Goal: Task Accomplishment & Management: Manage account settings

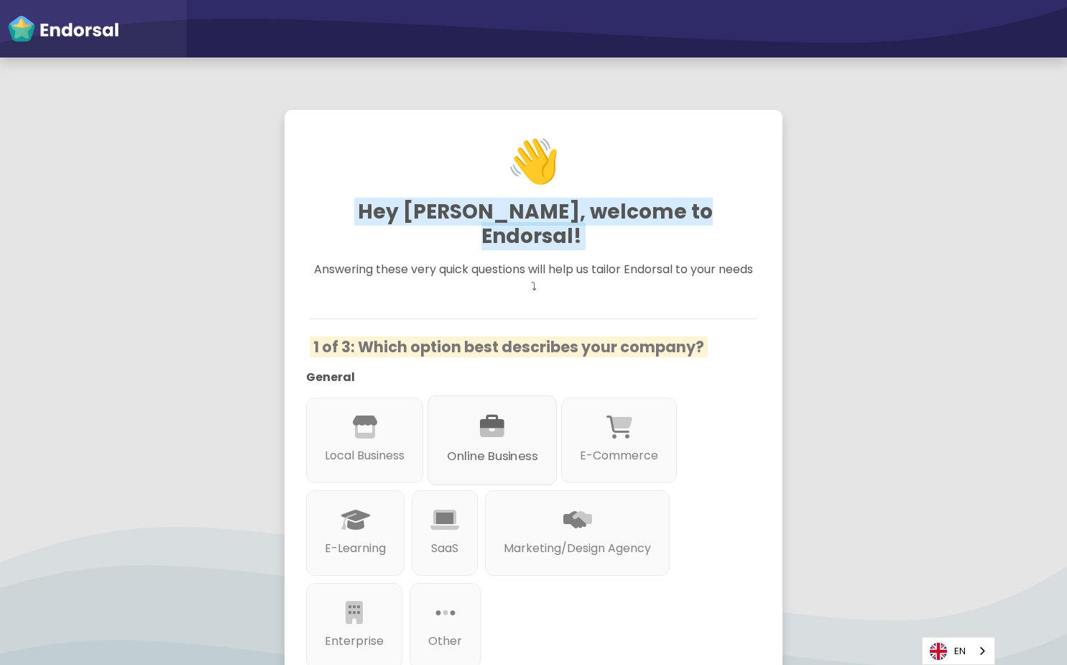
click at [483, 448] on p "Online Business" at bounding box center [492, 457] width 91 height 18
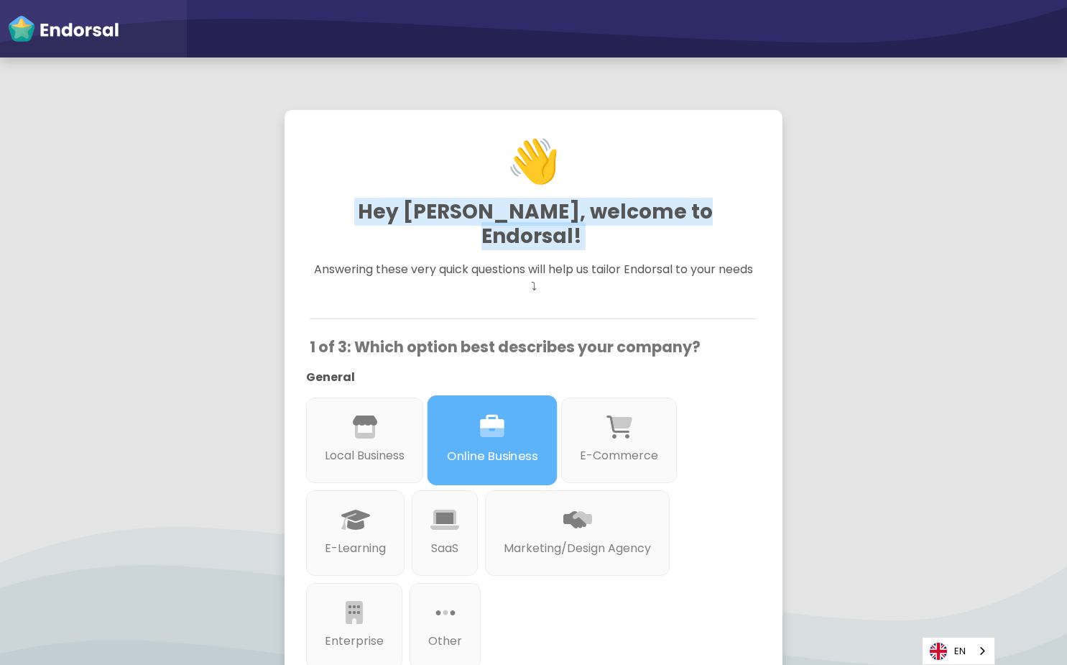
scroll to position [431, 0]
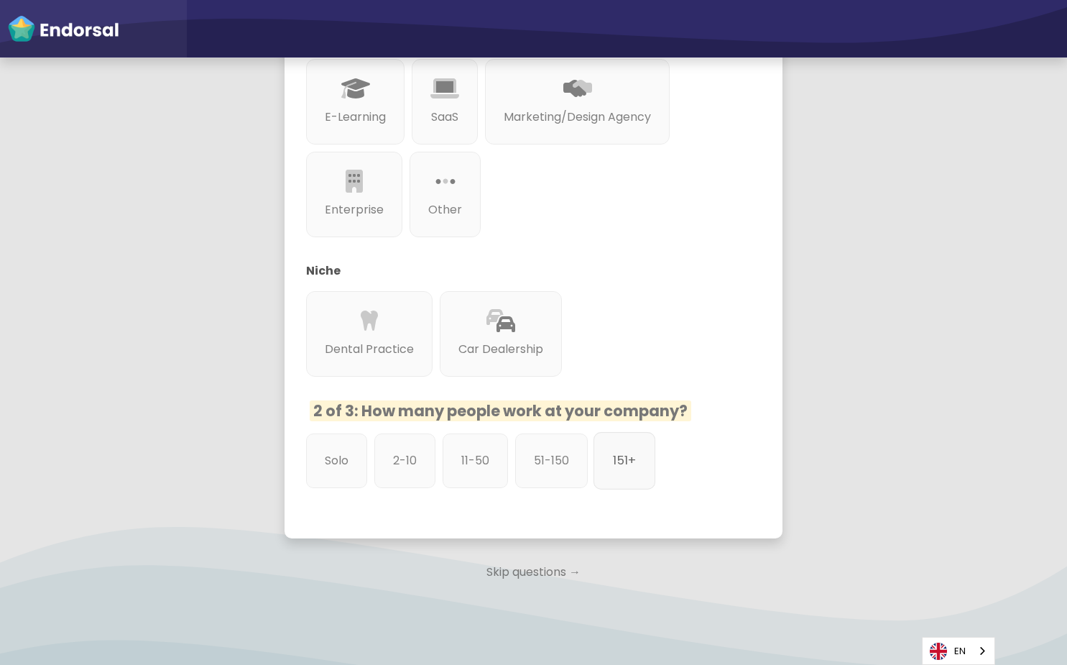
click at [627, 451] on div "151+" at bounding box center [625, 460] width 62 height 57
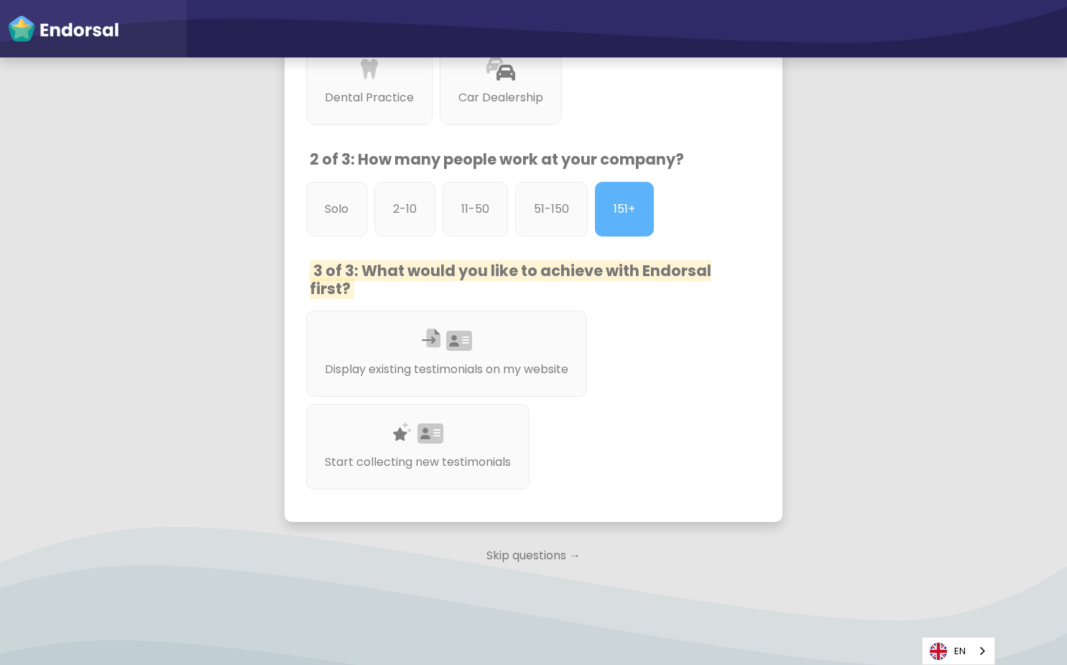
scroll to position [687, 0]
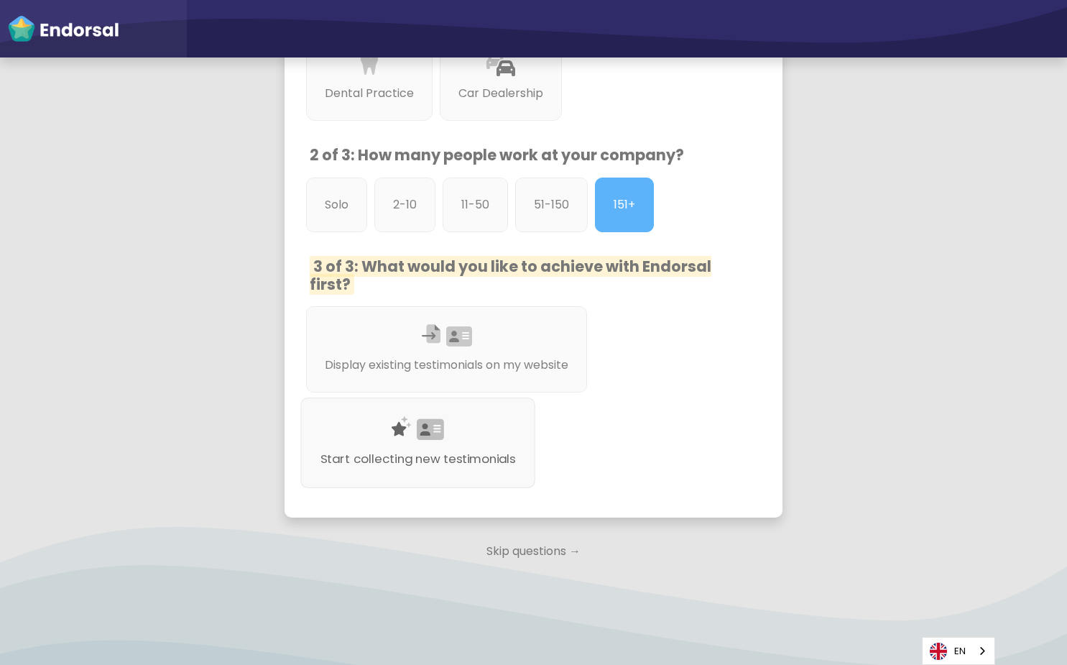
click at [425, 418] on icon at bounding box center [431, 430] width 27 height 24
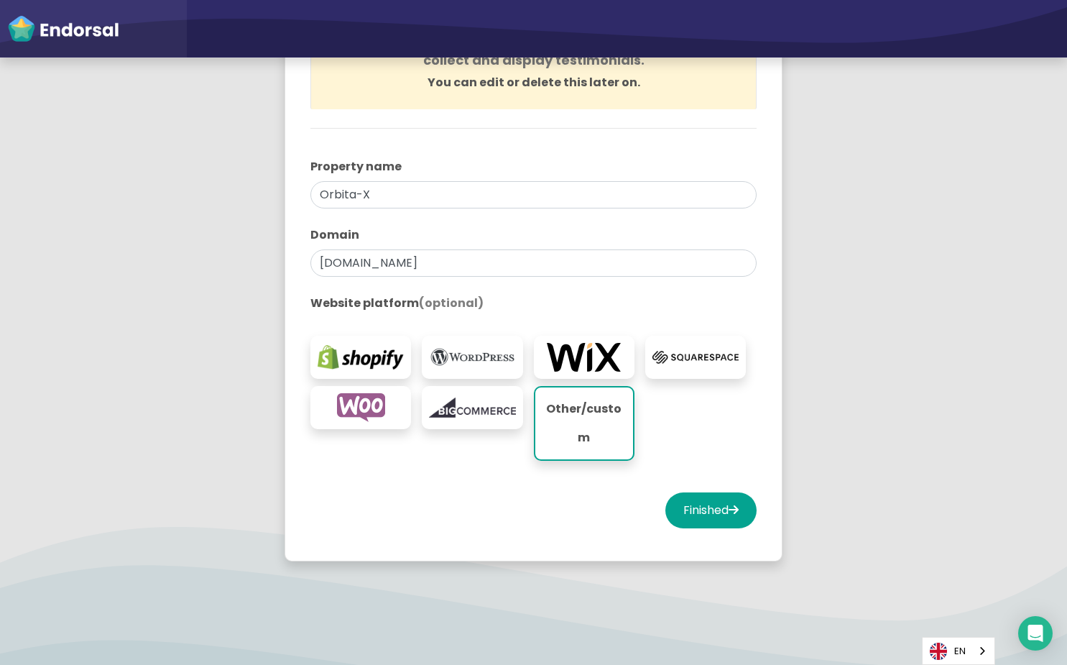
scroll to position [217, 0]
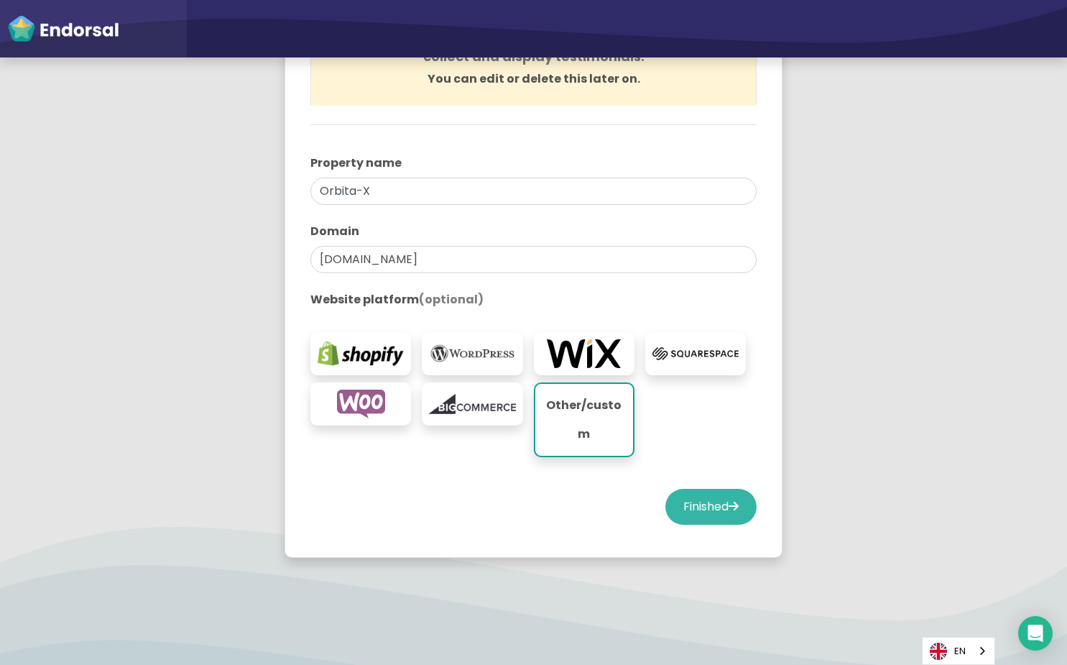
click at [729, 509] on icon at bounding box center [734, 505] width 10 height 11
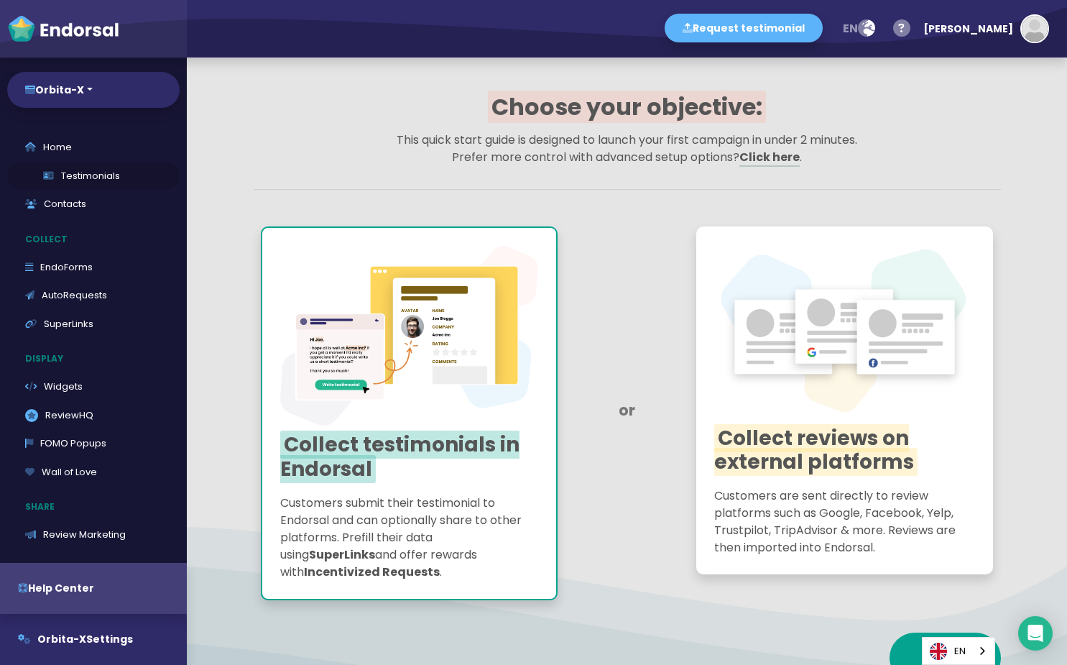
click at [106, 164] on link "Testimonials" at bounding box center [93, 176] width 172 height 29
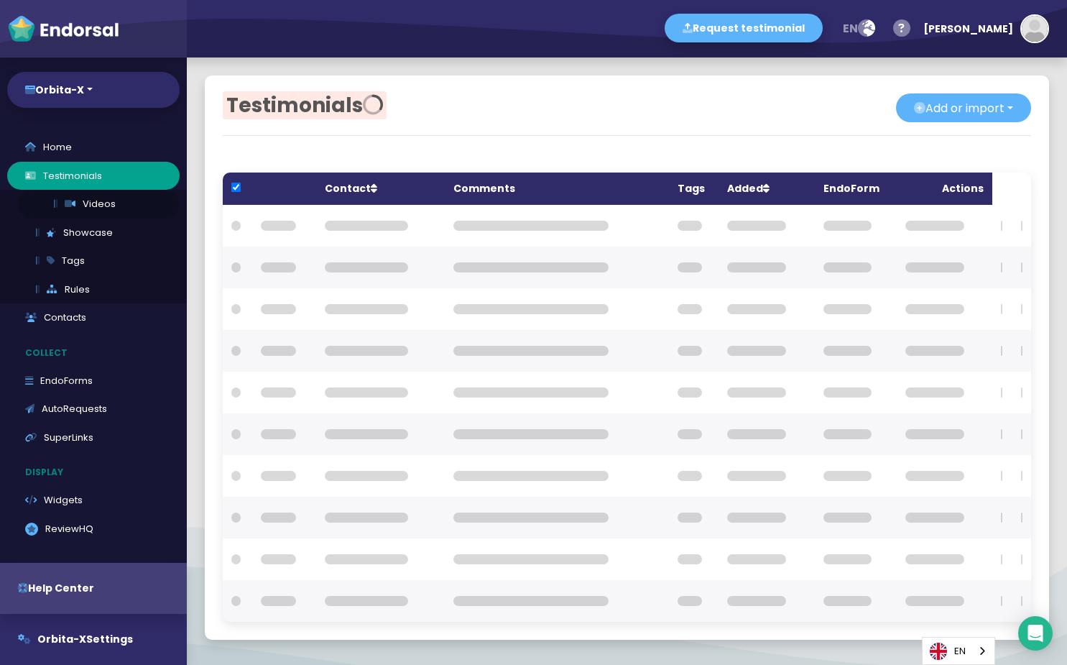
checkbox input "true"
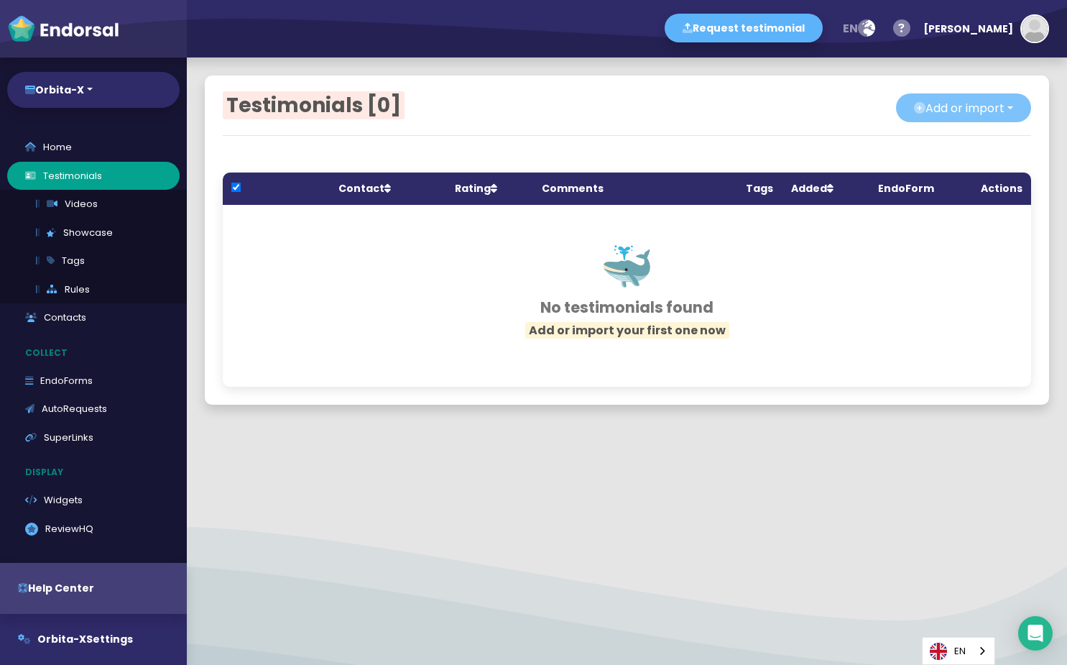
click at [985, 122] on button "Add or import" at bounding box center [963, 107] width 135 height 29
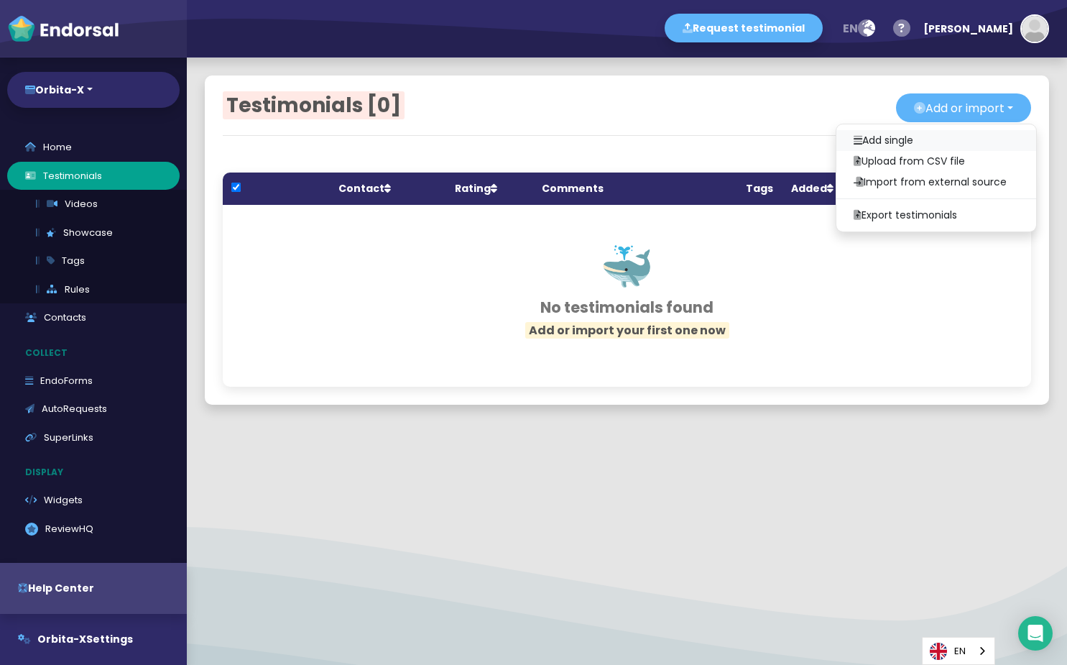
click at [904, 144] on link "Add single" at bounding box center [937, 140] width 200 height 21
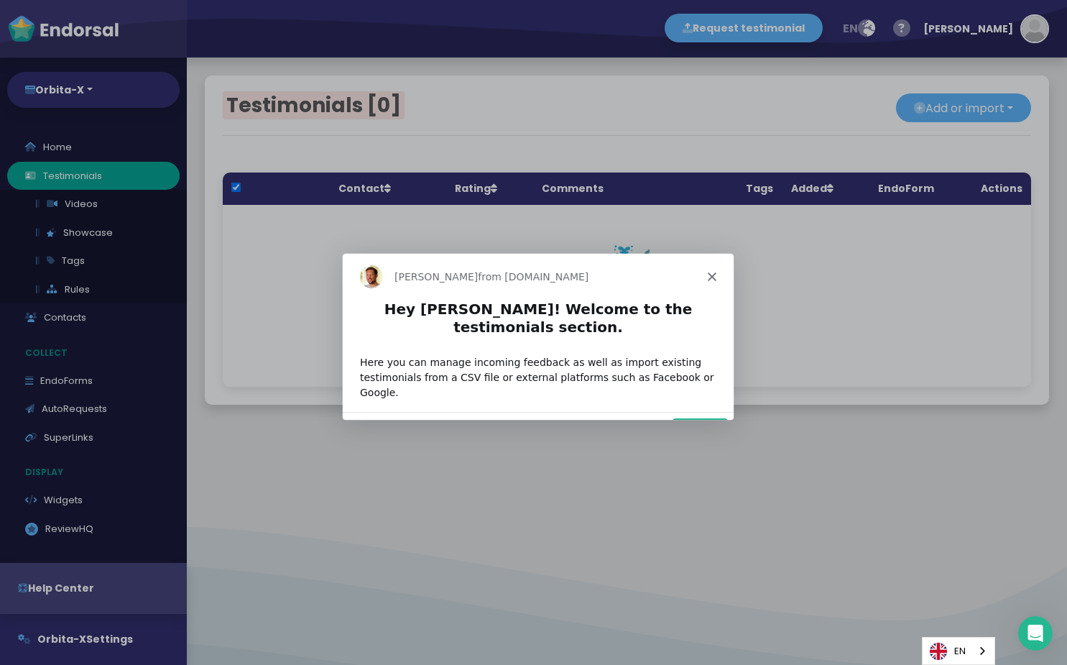
click at [694, 417] on button "Next" at bounding box center [698, 431] width 55 height 29
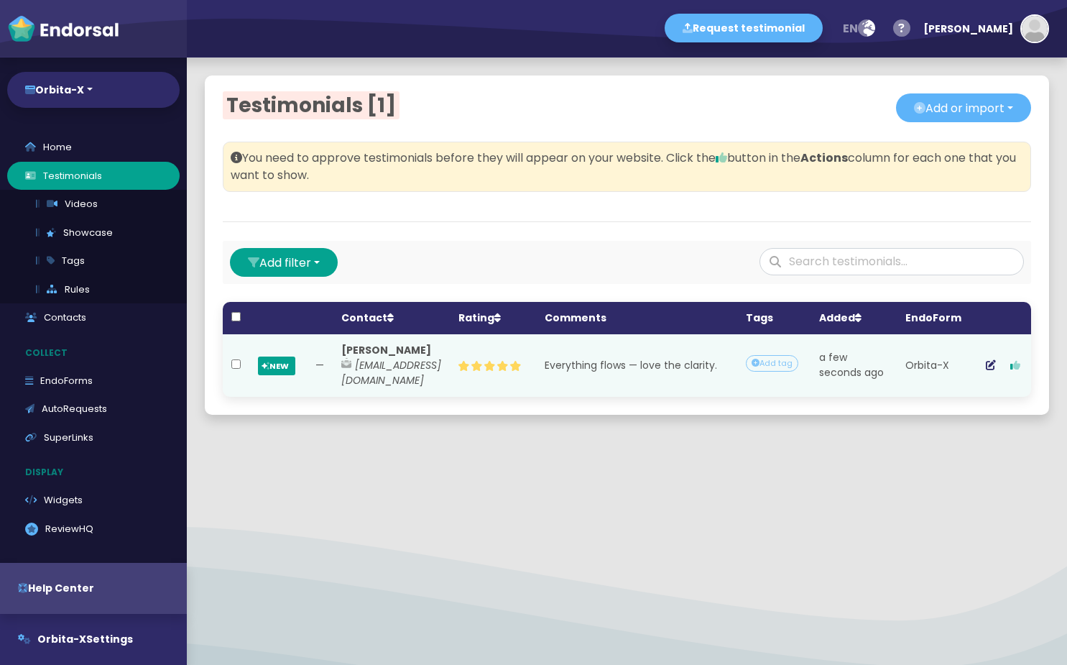
scroll to position [0, 95]
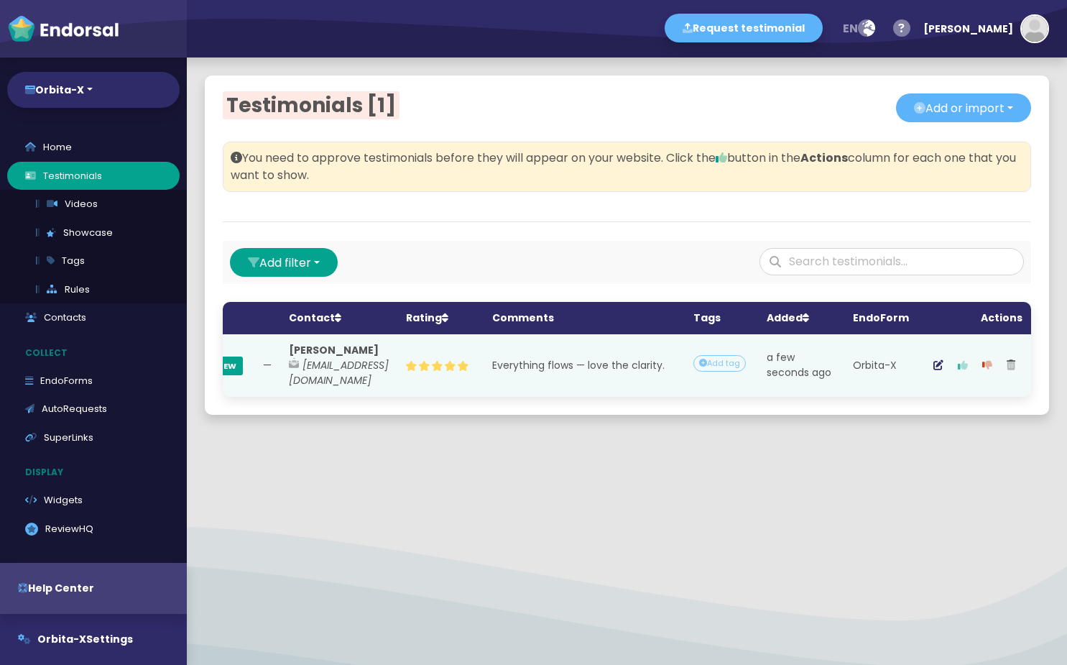
click at [958, 359] on button "button" at bounding box center [963, 365] width 24 height 36
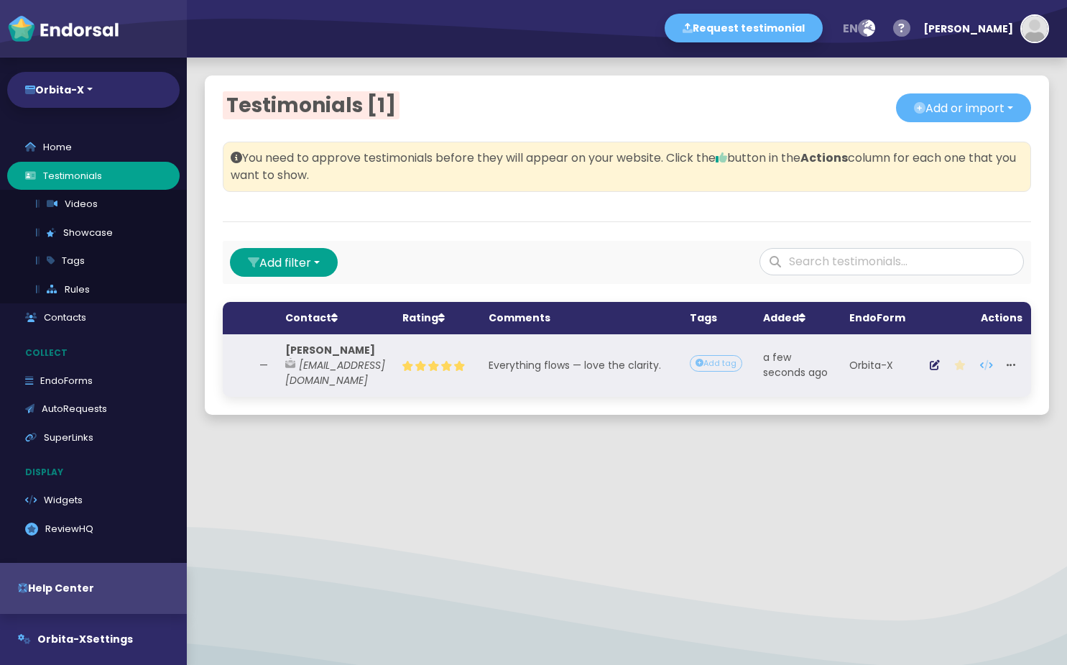
scroll to position [0, 0]
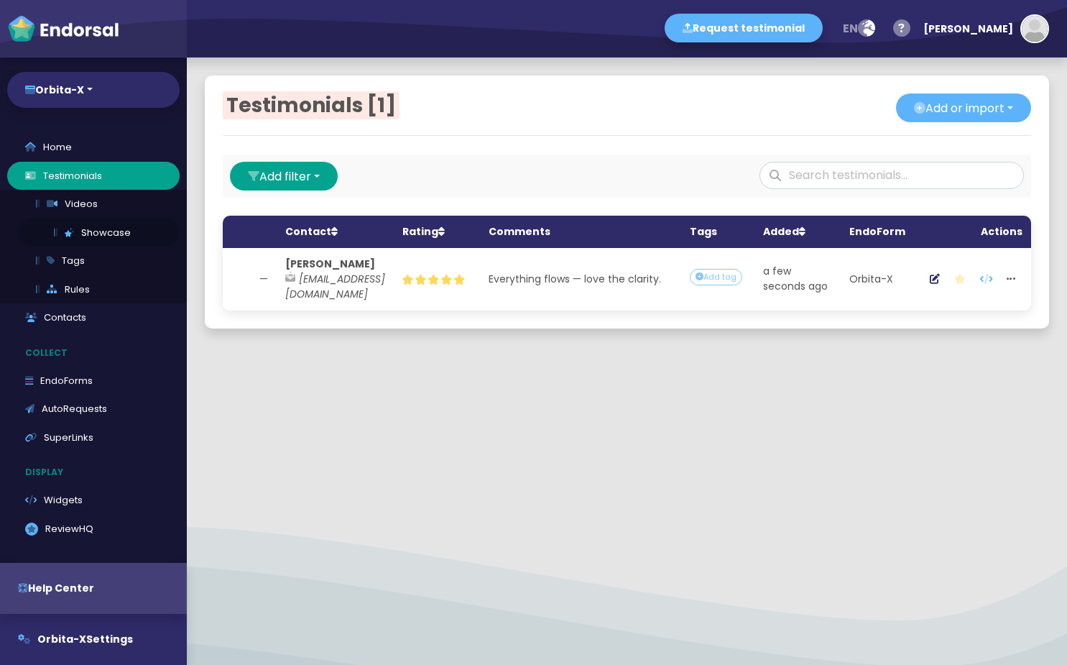
click at [109, 239] on link "Showcase" at bounding box center [99, 232] width 162 height 29
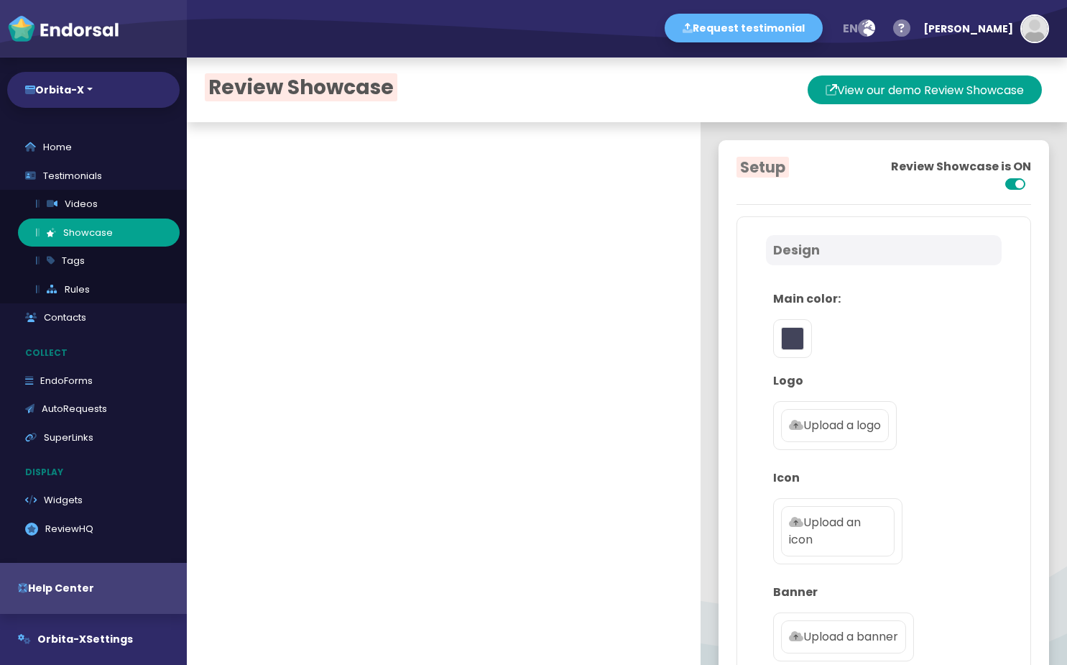
type input "#5DB3F9"
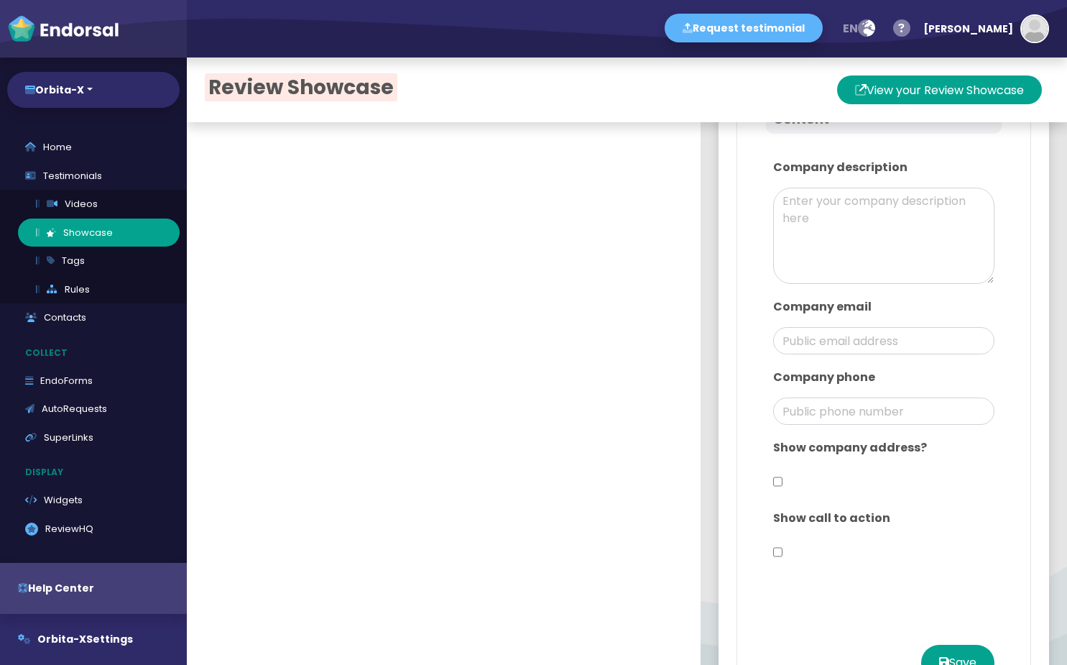
scroll to position [478, 0]
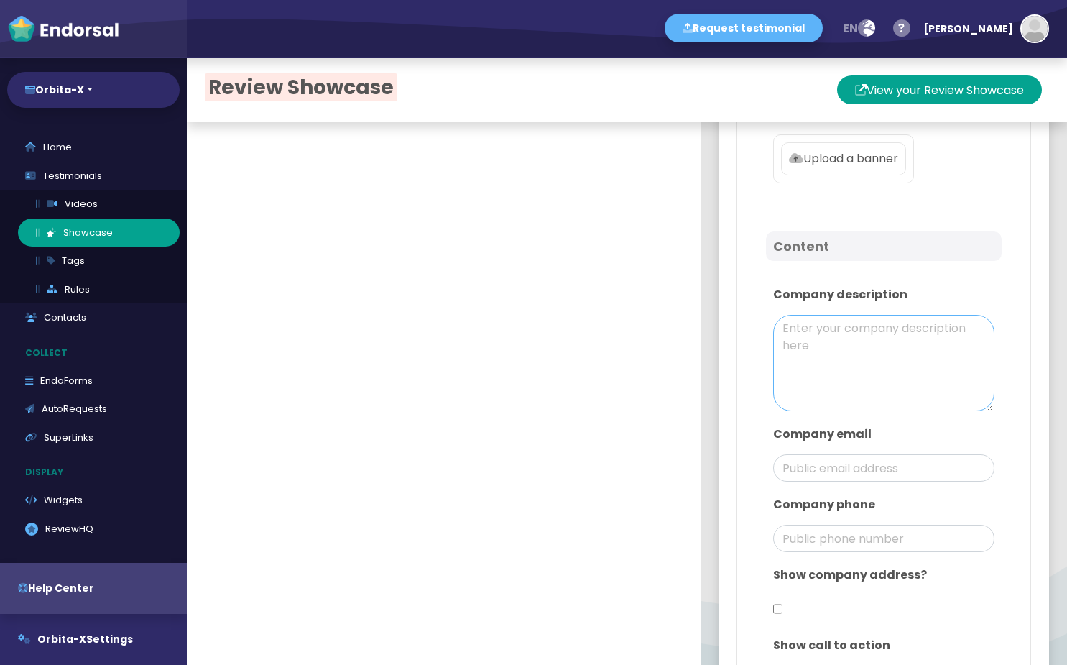
click at [792, 368] on textarea at bounding box center [883, 363] width 221 height 96
paste textarea "Orbita-X is a modern crypto trading platform built for both beginners and profe…"
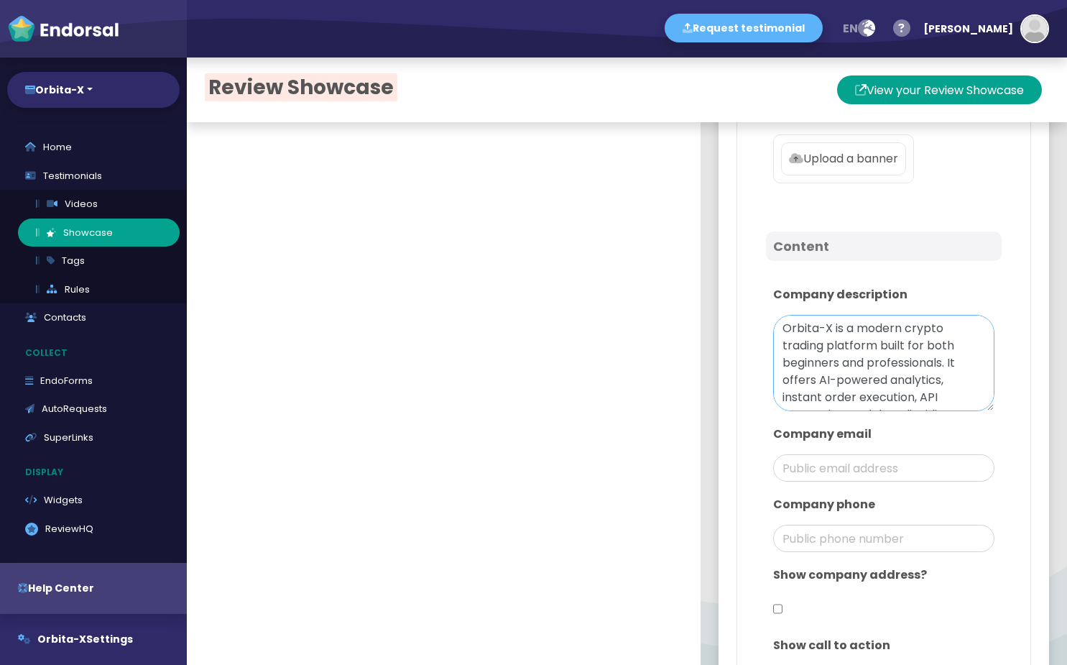
scroll to position [134, 0]
type textarea "Orbita-X is a modern crypto trading platform built for both beginners and profe…"
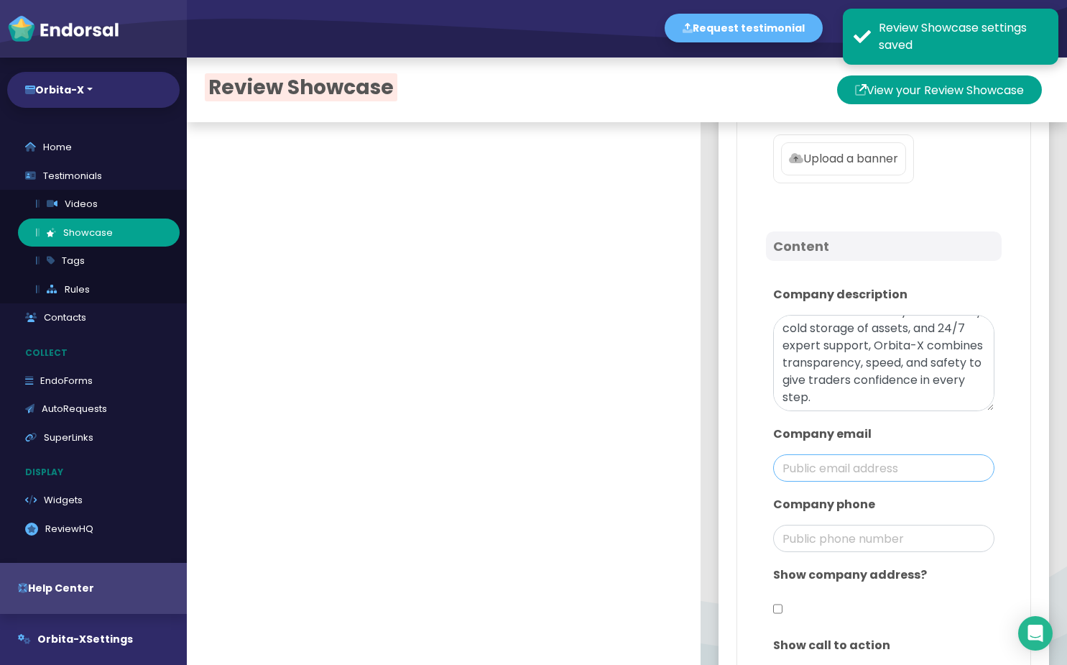
click at [798, 470] on input "email" at bounding box center [883, 467] width 221 height 27
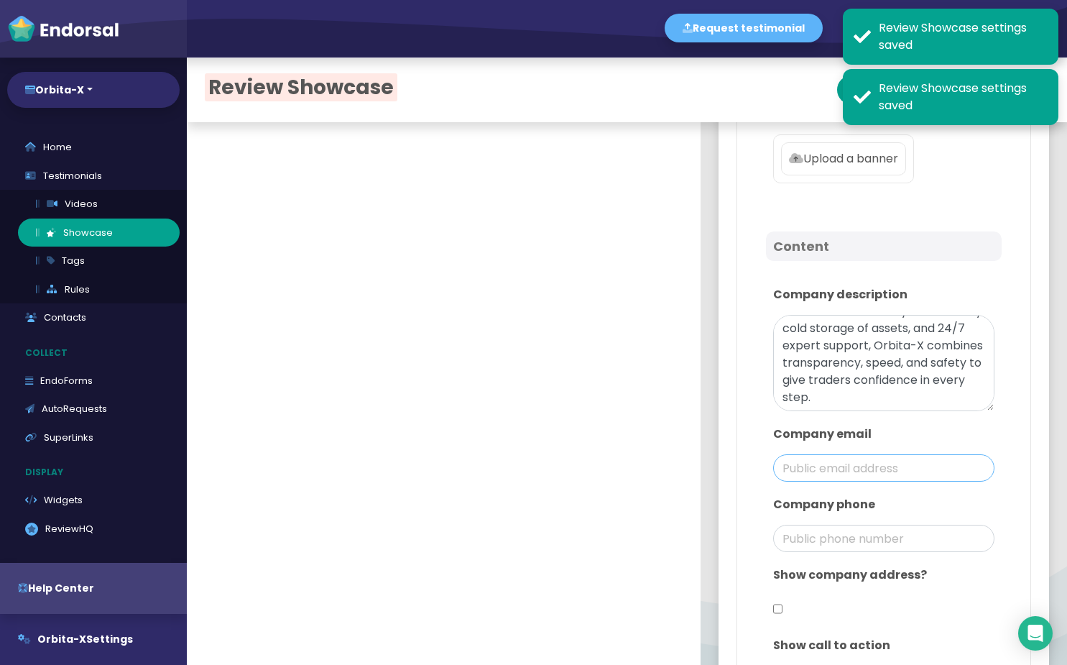
paste input "[EMAIL_ADDRESS][DOMAIN_NAME]"
drag, startPoint x: 834, startPoint y: 464, endPoint x: 742, endPoint y: 469, distance: 92.2
click at [742, 469] on div "Design Main color: Logo Upload a logo Icon Upload an icon Banner Upload a banne…" at bounding box center [884, 291] width 295 height 1106
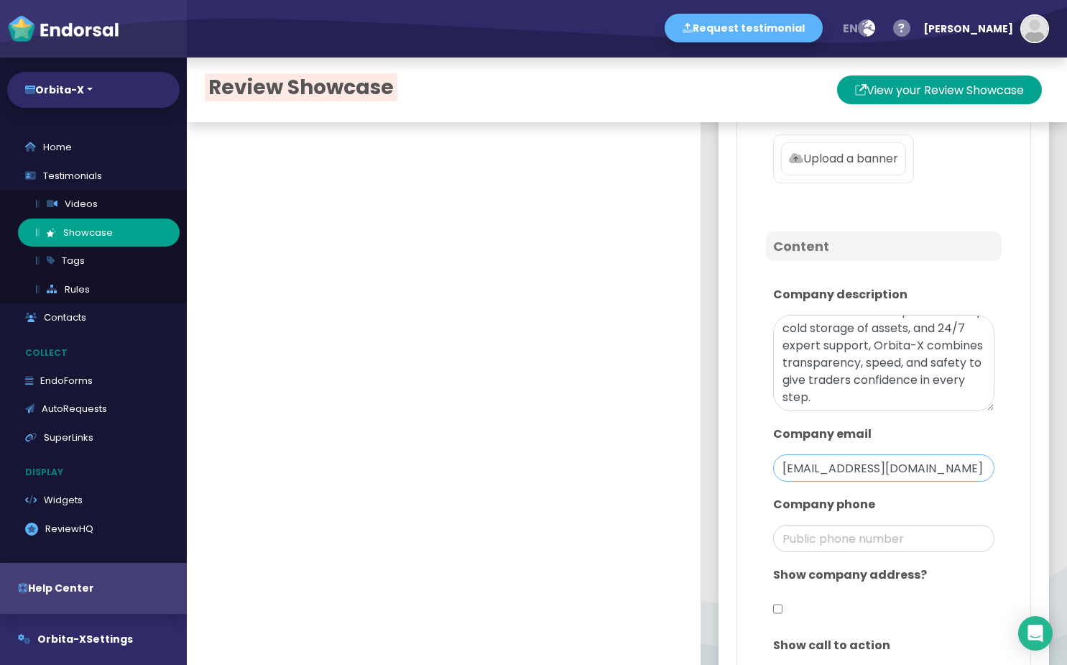
type input "[EMAIL_ADDRESS][DOMAIN_NAME]"
click at [825, 539] on input "phone" at bounding box center [883, 538] width 221 height 27
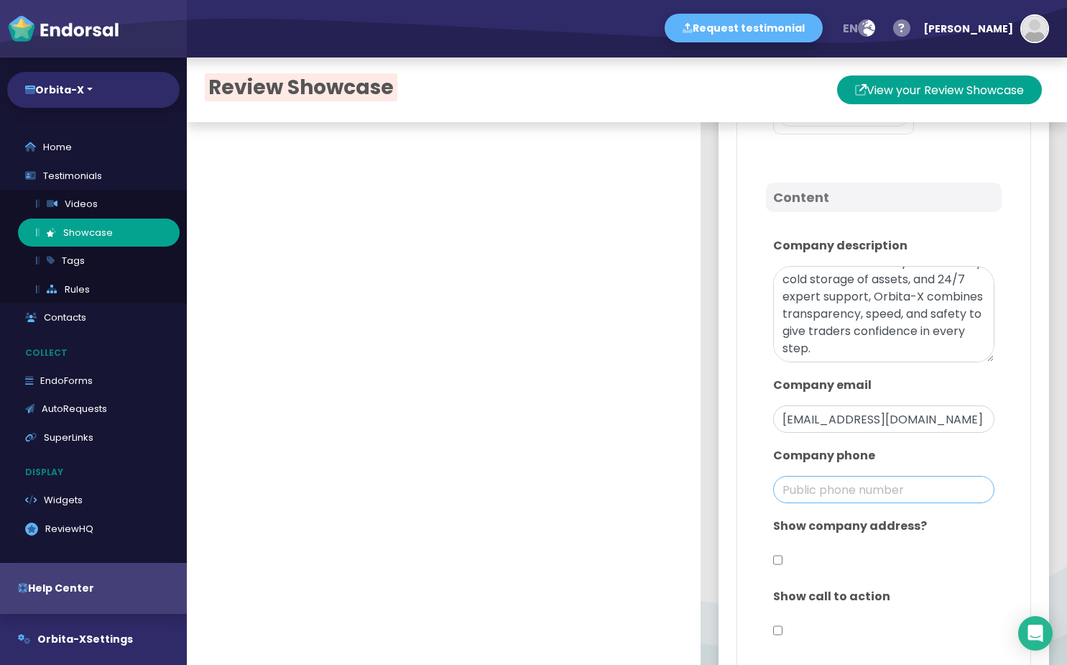
scroll to position [550, 0]
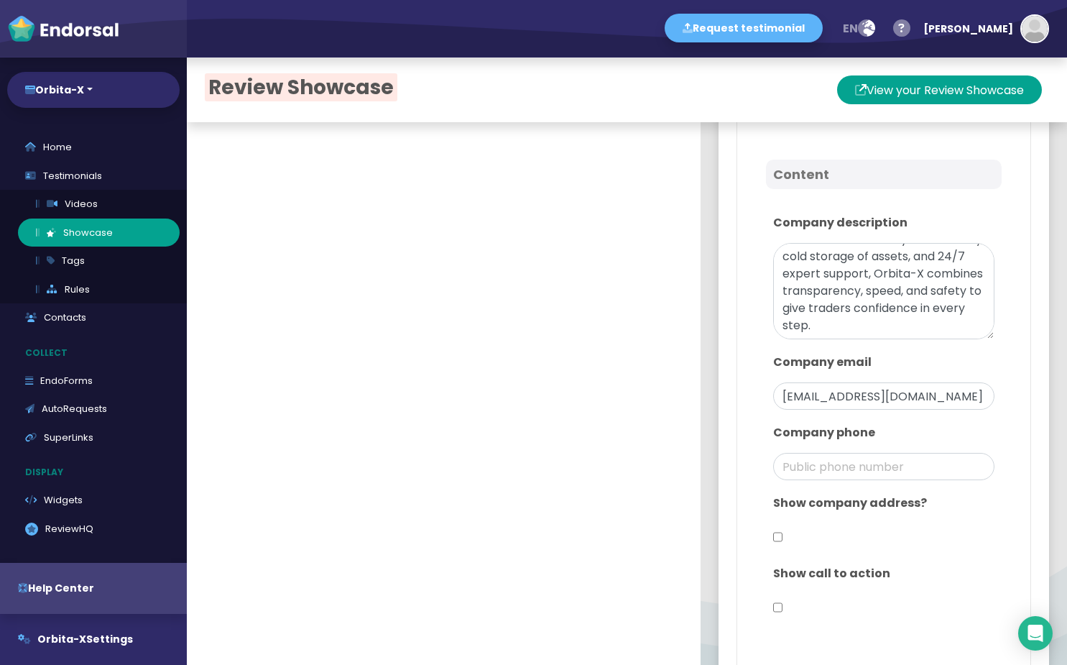
click at [773, 536] on input "checkbox" at bounding box center [777, 536] width 9 height 27
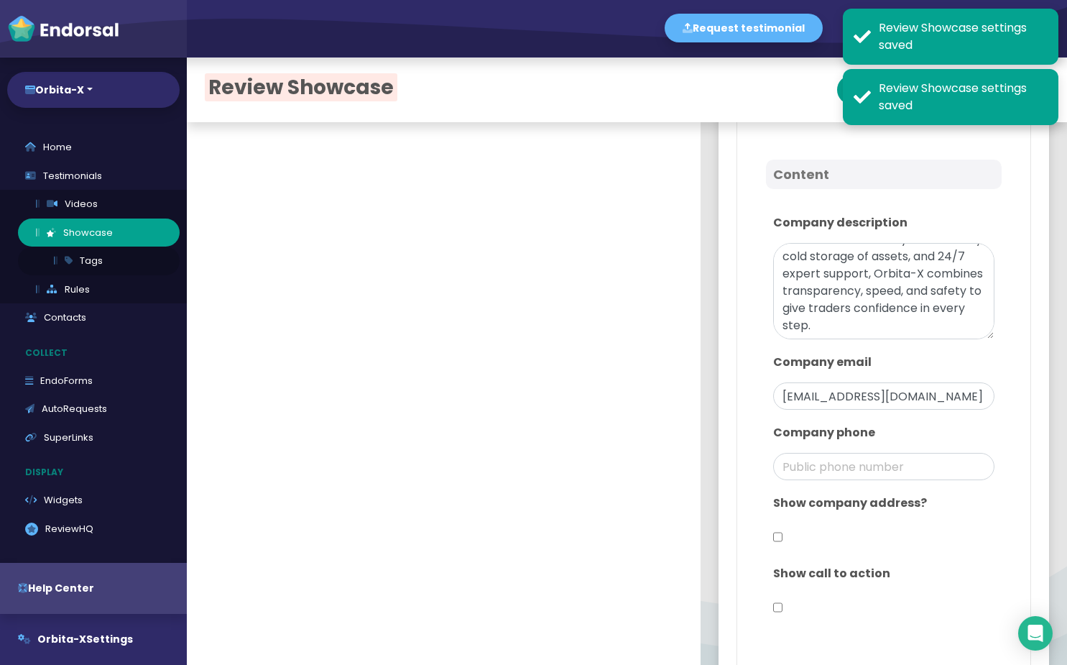
checkbox input "true"
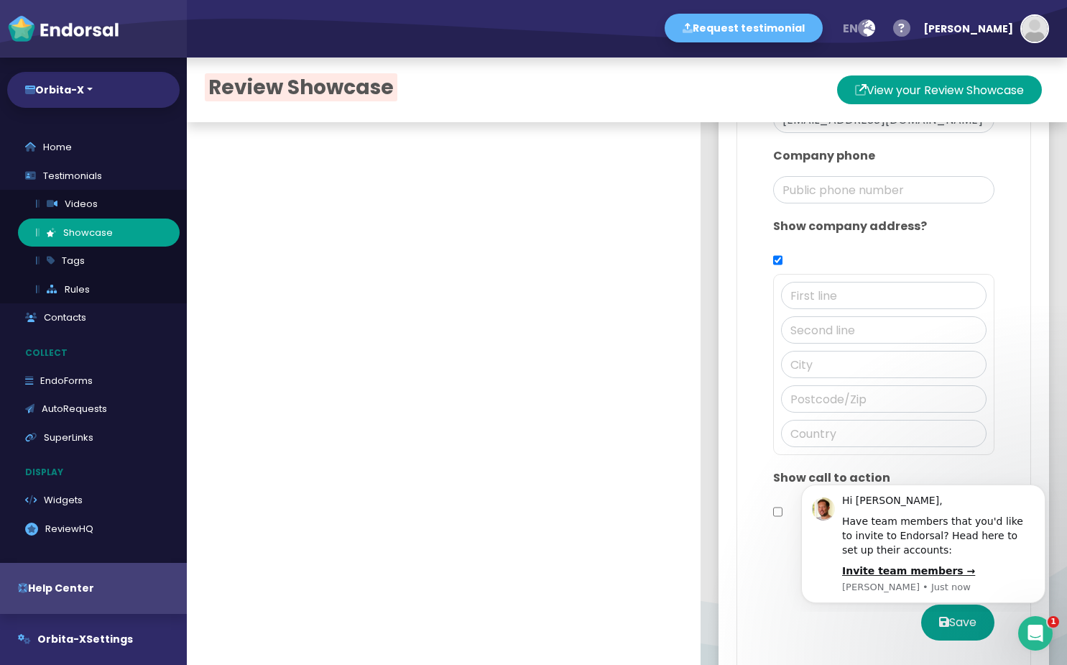
scroll to position [837, 0]
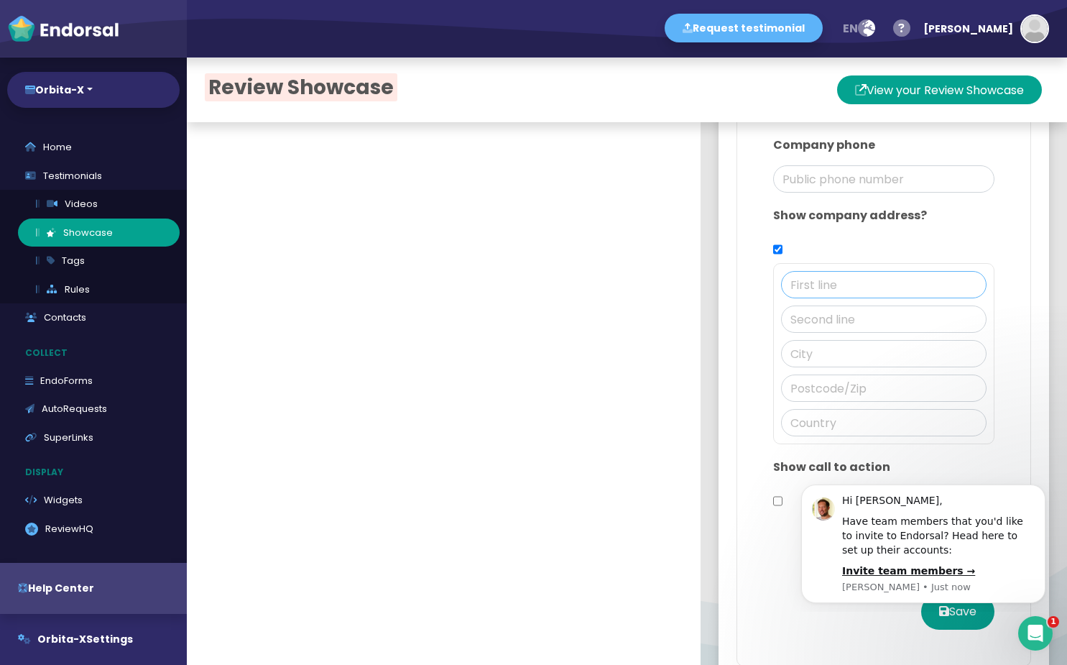
click at [786, 291] on input "text" at bounding box center [884, 284] width 206 height 27
paste input "[STREET_ADDRESS][PERSON_NAME][DATE]"
drag, startPoint x: 909, startPoint y: 287, endPoint x: 959, endPoint y: 284, distance: 49.7
click at [967, 277] on div "[STREET_ADDRESS][PERSON_NAME][DATE]" at bounding box center [883, 353] width 221 height 181
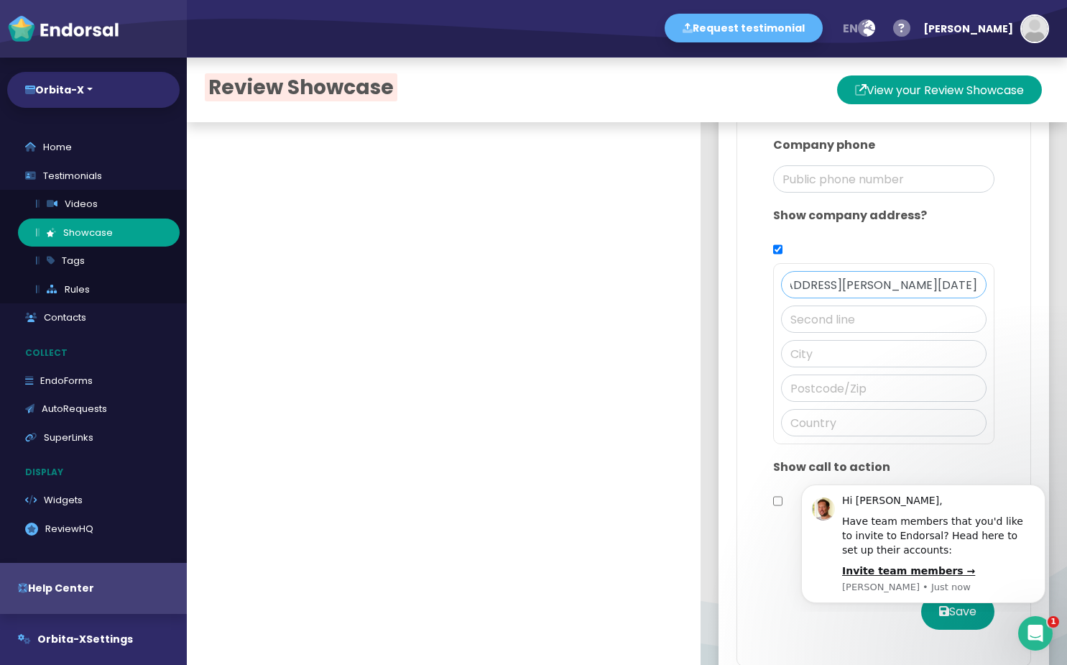
type input "[STREET_ADDRESS][PERSON_NAME][DATE]"
click at [815, 430] on input "text" at bounding box center [884, 422] width 206 height 27
paste input "[GEOGRAPHIC_DATA]"
type input "[GEOGRAPHIC_DATA]"
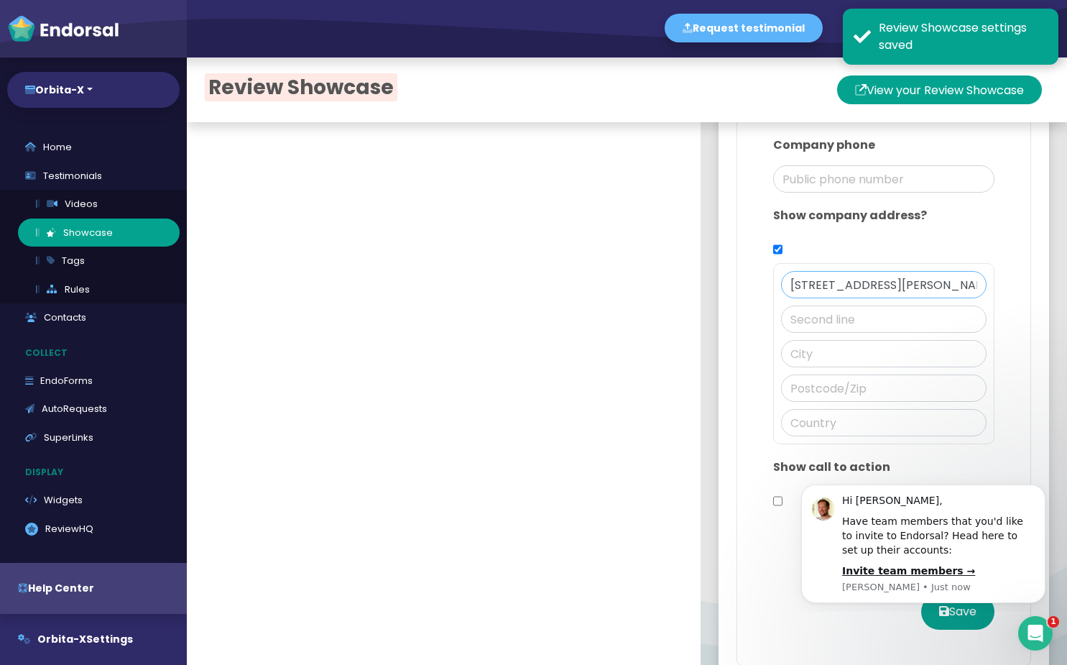
click at [847, 285] on input "[STREET_ADDRESS][PERSON_NAME][DATE]" at bounding box center [884, 284] width 206 height 27
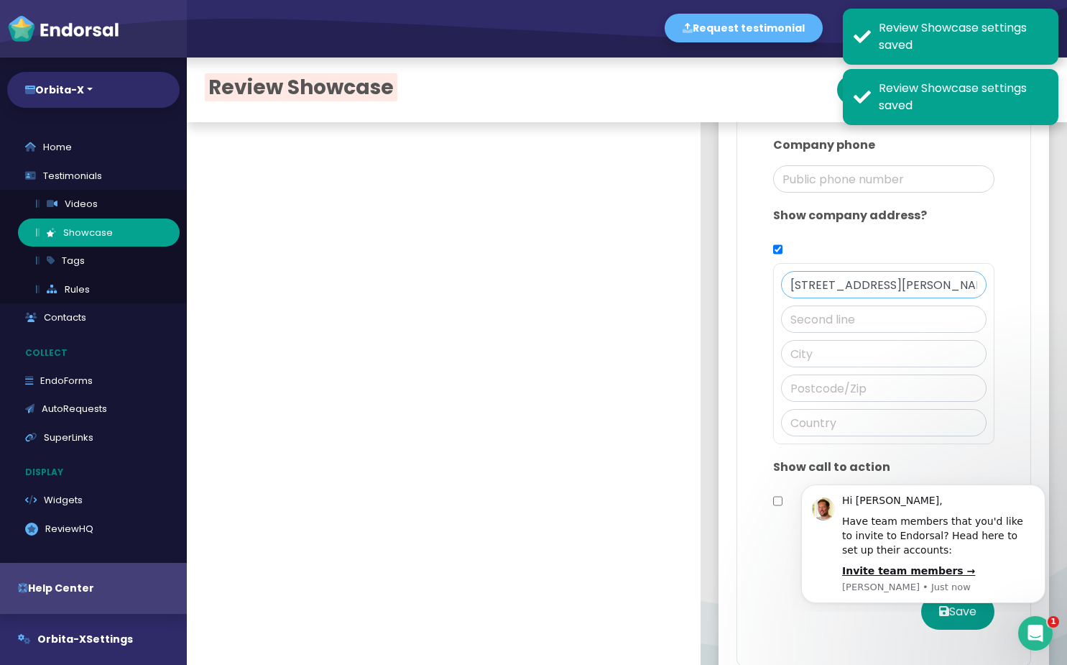
drag, startPoint x: 808, startPoint y: 285, endPoint x: 770, endPoint y: 293, distance: 38.9
click at [773, 293] on div "[STREET_ADDRESS][PERSON_NAME][DATE]" at bounding box center [883, 353] width 221 height 181
click at [889, 292] on input "[STREET_ADDRESS][PERSON_NAME][DATE]" at bounding box center [884, 284] width 206 height 27
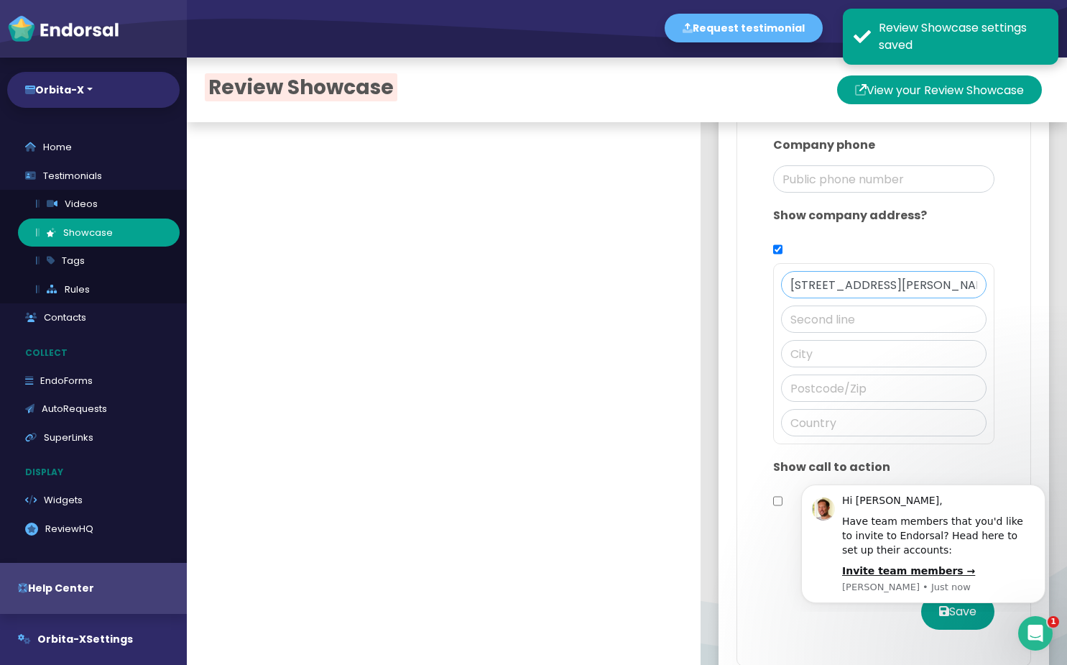
drag, startPoint x: 807, startPoint y: 286, endPoint x: 758, endPoint y: 274, distance: 50.4
click at [766, 274] on div "Show company address? [STREET_ADDRESS][PERSON_NAME][DATE]" at bounding box center [884, 326] width 236 height 252
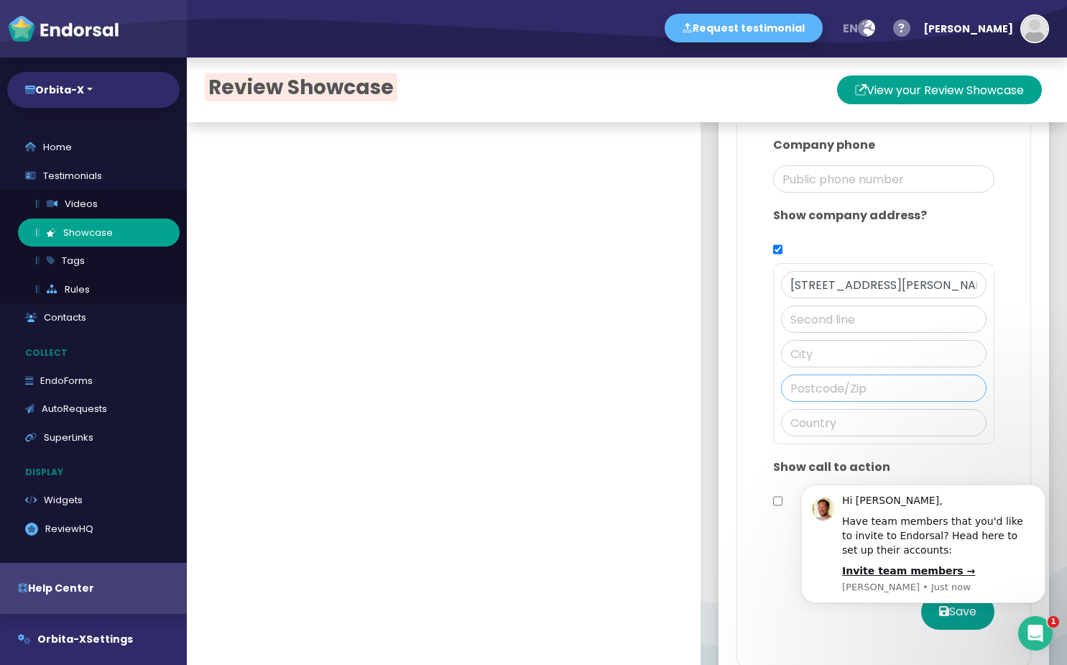
click at [808, 392] on input "text" at bounding box center [884, 387] width 206 height 27
paste input "3095"
type input "3095"
click at [837, 340] on input "text" at bounding box center [884, 353] width 206 height 27
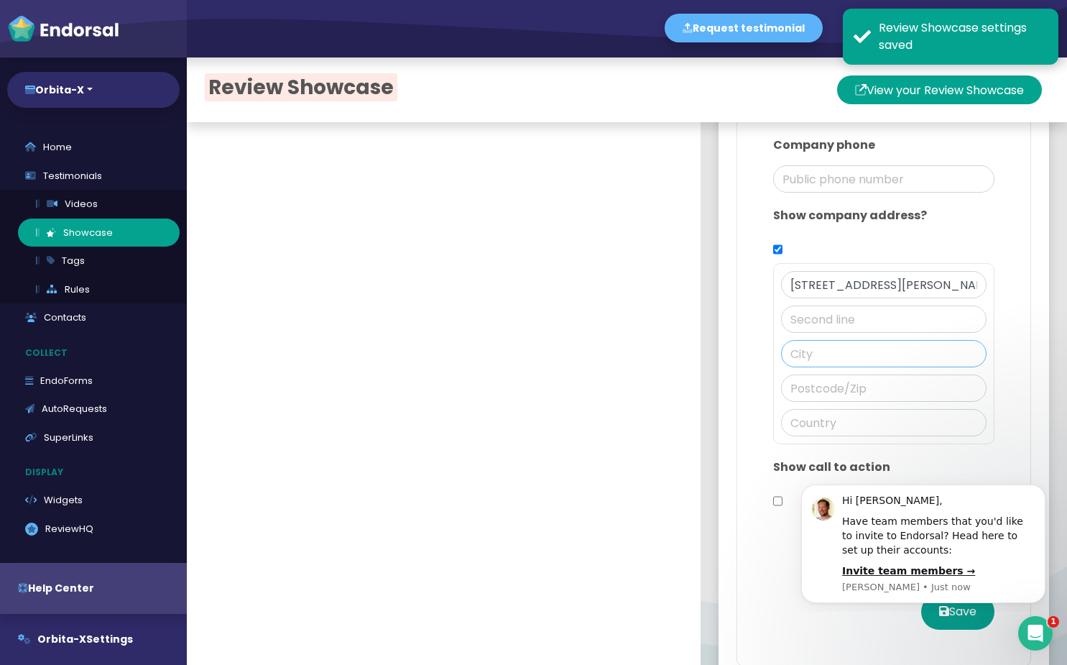
type input "3095"
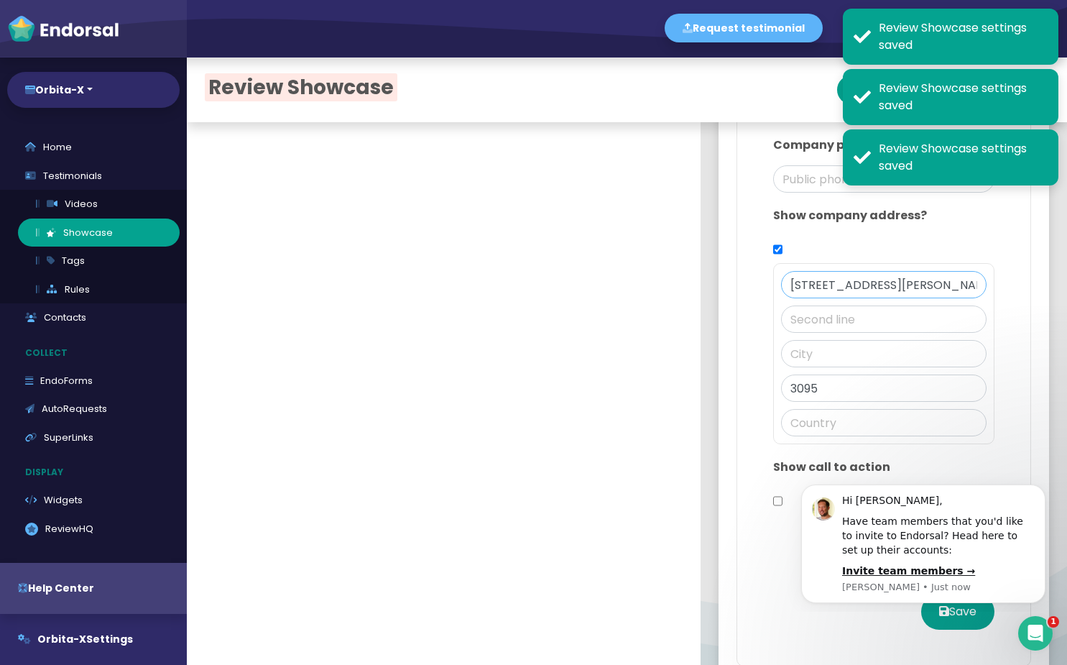
drag, startPoint x: 811, startPoint y: 286, endPoint x: 922, endPoint y: 278, distance: 111.7
click at [922, 278] on input "[STREET_ADDRESS][PERSON_NAME][DATE]" at bounding box center [884, 284] width 206 height 27
click at [825, 361] on input "text" at bounding box center [884, 353] width 206 height 27
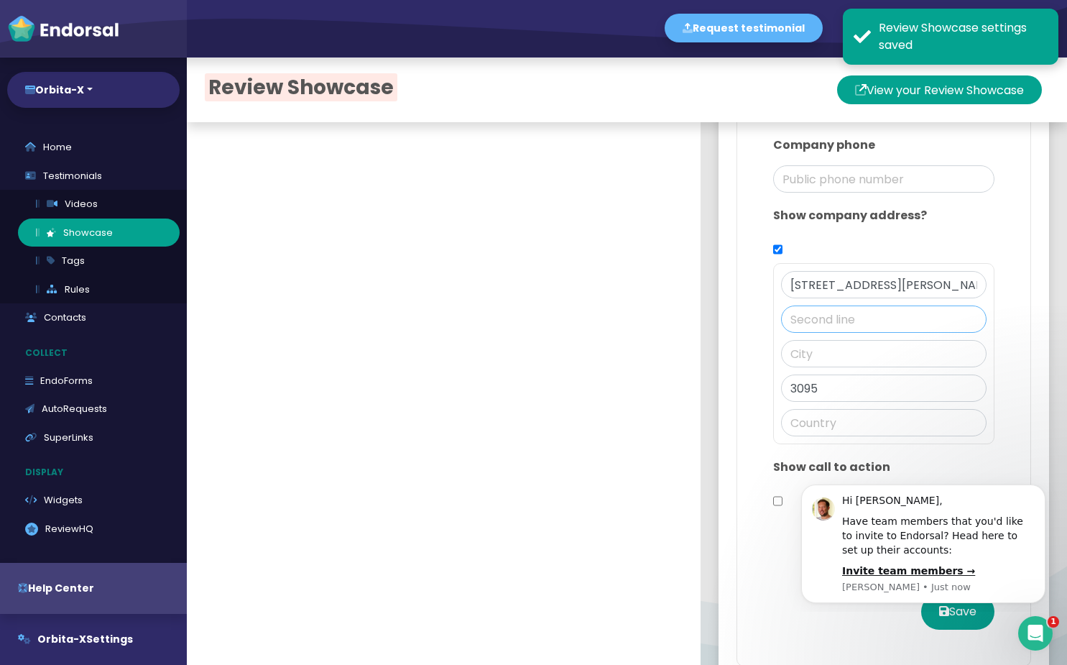
click at [792, 321] on input "text" at bounding box center [884, 318] width 206 height 27
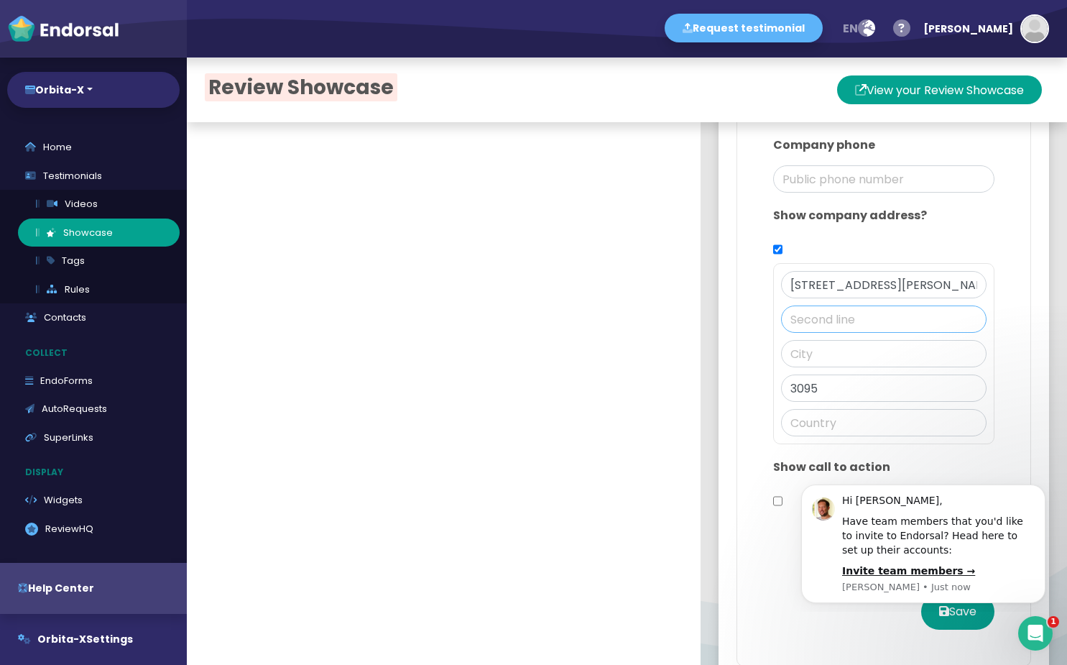
paste input "A. [PERSON_NAME][DATE]"
type input "A. [PERSON_NAME][DATE]"
drag, startPoint x: 926, startPoint y: 289, endPoint x: 741, endPoint y: 308, distance: 186.4
click at [741, 308] on div "Design Main color: Logo Upload a logo Icon Upload an icon Banner Upload a banne…" at bounding box center [884, 22] width 295 height 1287
drag, startPoint x: 869, startPoint y: 276, endPoint x: 828, endPoint y: 287, distance: 42.4
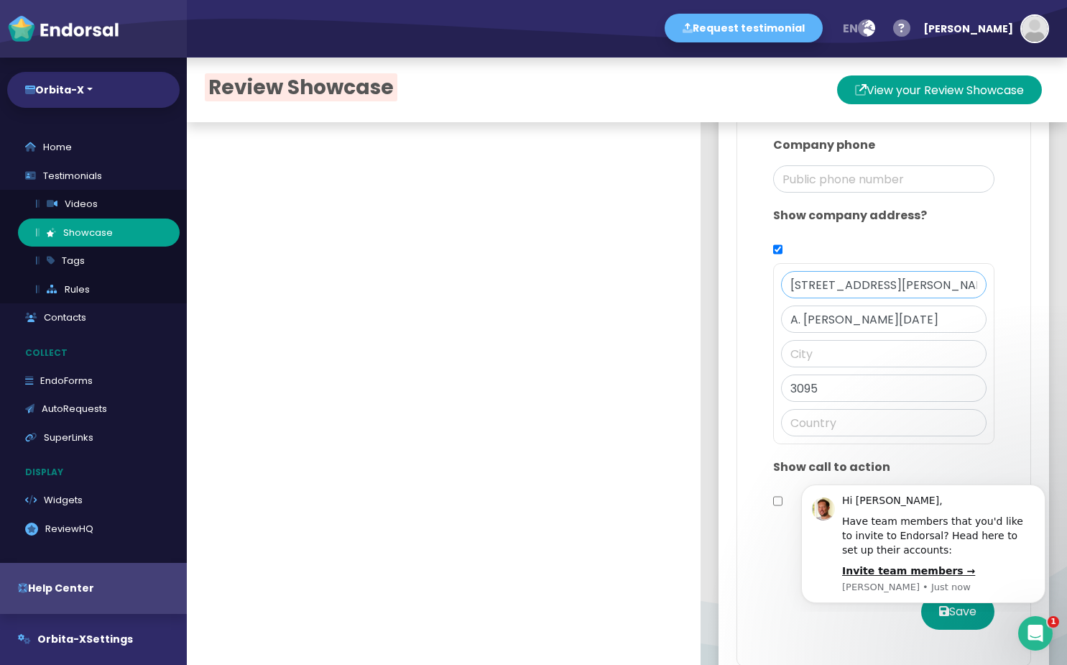
click at [867, 276] on input "[STREET_ADDRESS][PERSON_NAME][DATE]" at bounding box center [884, 284] width 206 height 27
click at [804, 287] on input "[STREET_ADDRESS][PERSON_NAME][DATE]" at bounding box center [884, 284] width 206 height 27
drag, startPoint x: 811, startPoint y: 287, endPoint x: 924, endPoint y: 286, distance: 112.8
click at [925, 286] on input "[STREET_ADDRESS][PERSON_NAME][DATE]" at bounding box center [884, 284] width 206 height 27
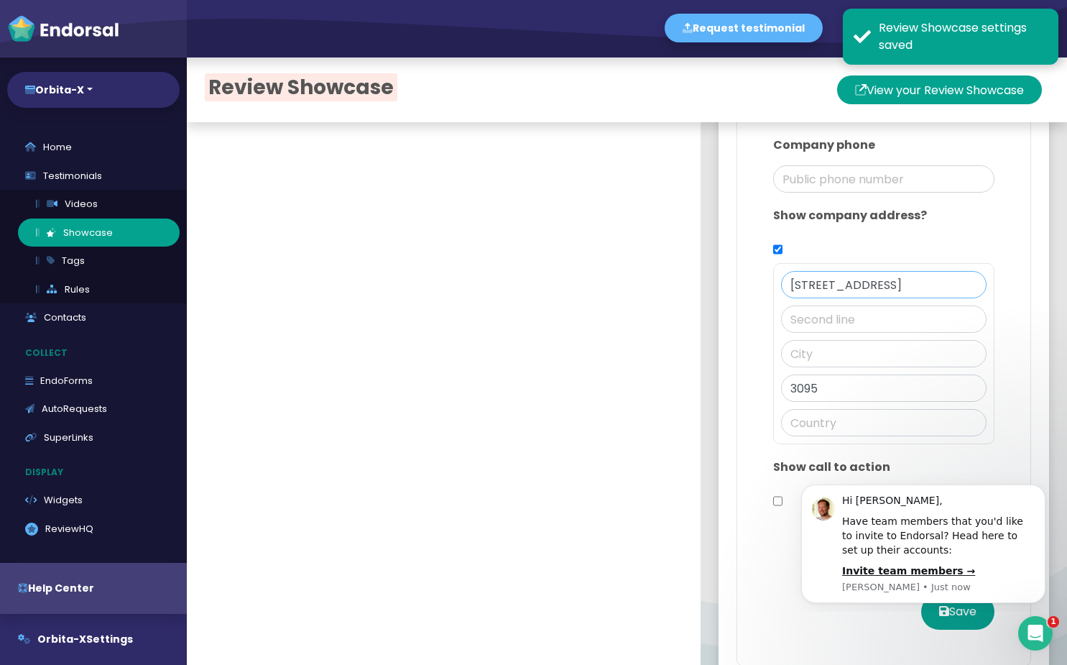
click at [816, 287] on input "[STREET_ADDRESS]" at bounding box center [884, 284] width 206 height 27
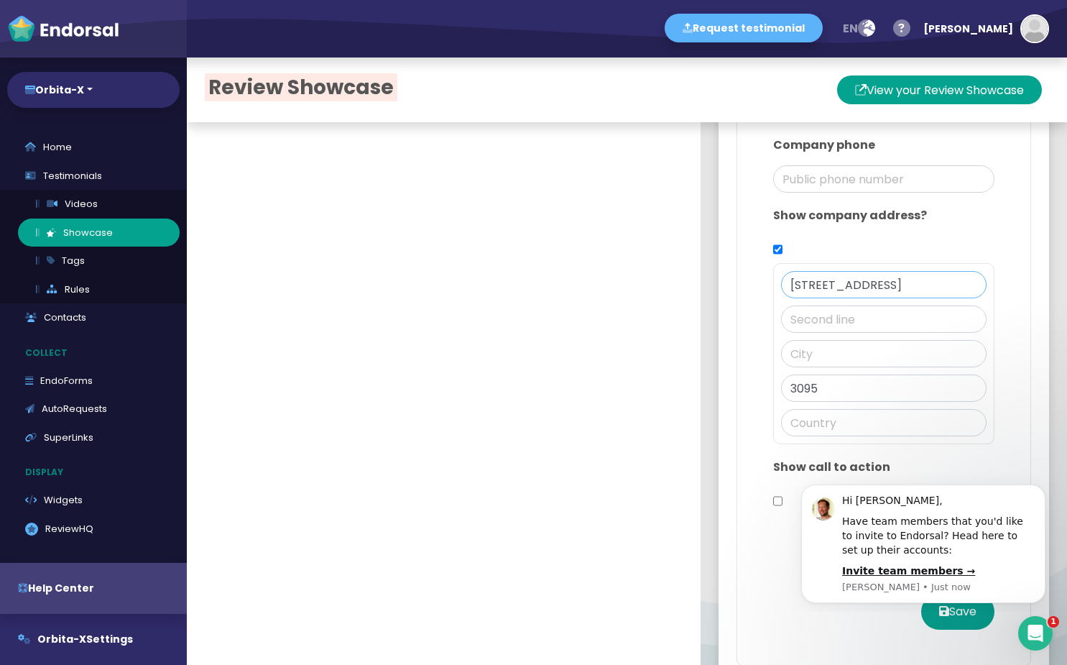
drag, startPoint x: 850, startPoint y: 286, endPoint x: 918, endPoint y: 282, distance: 67.7
click at [918, 282] on input "[STREET_ADDRESS]" at bounding box center [884, 284] width 206 height 27
type input "[STREET_ADDRESS][PERSON_NAME][DATE]"
type input "A. [PERSON_NAME][DATE]"
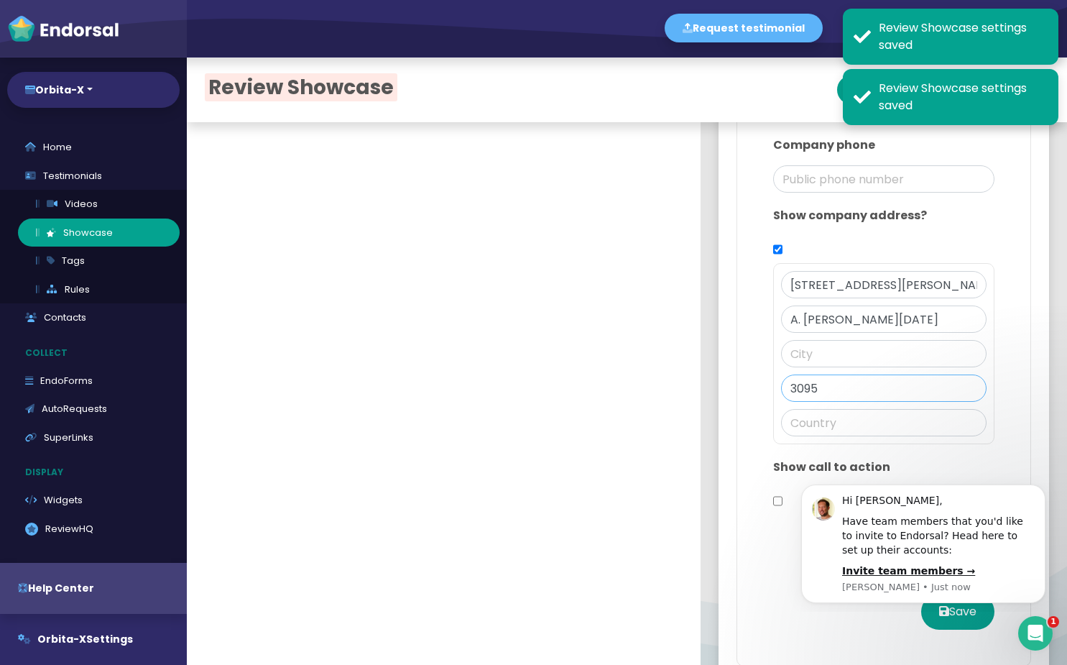
drag, startPoint x: 820, startPoint y: 389, endPoint x: 782, endPoint y: 389, distance: 38.1
click at [782, 389] on input "3095" at bounding box center [884, 387] width 206 height 27
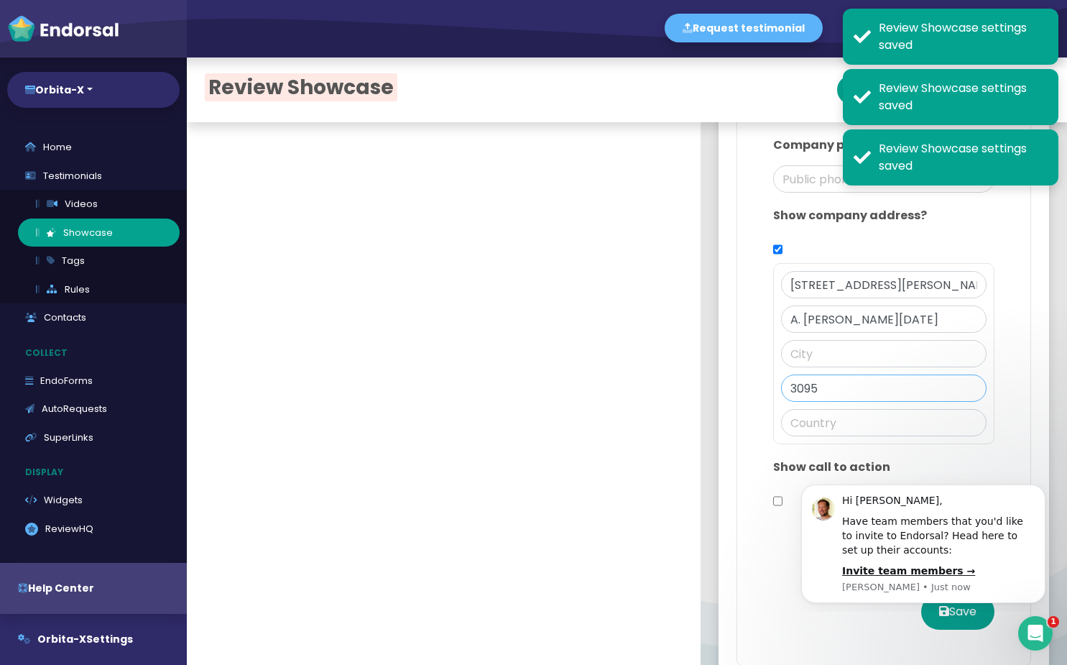
drag, startPoint x: 813, startPoint y: 390, endPoint x: 759, endPoint y: 383, distance: 54.4
click at [766, 383] on div "Show company address? [STREET_ADDRESS][PERSON_NAME][DATE] A. [PERSON_NAME][DATE…" at bounding box center [884, 326] width 236 height 252
paste input "QC H7P 4W"
type input "[STREET_ADDRESS]"
click at [836, 359] on input "text" at bounding box center [884, 353] width 206 height 27
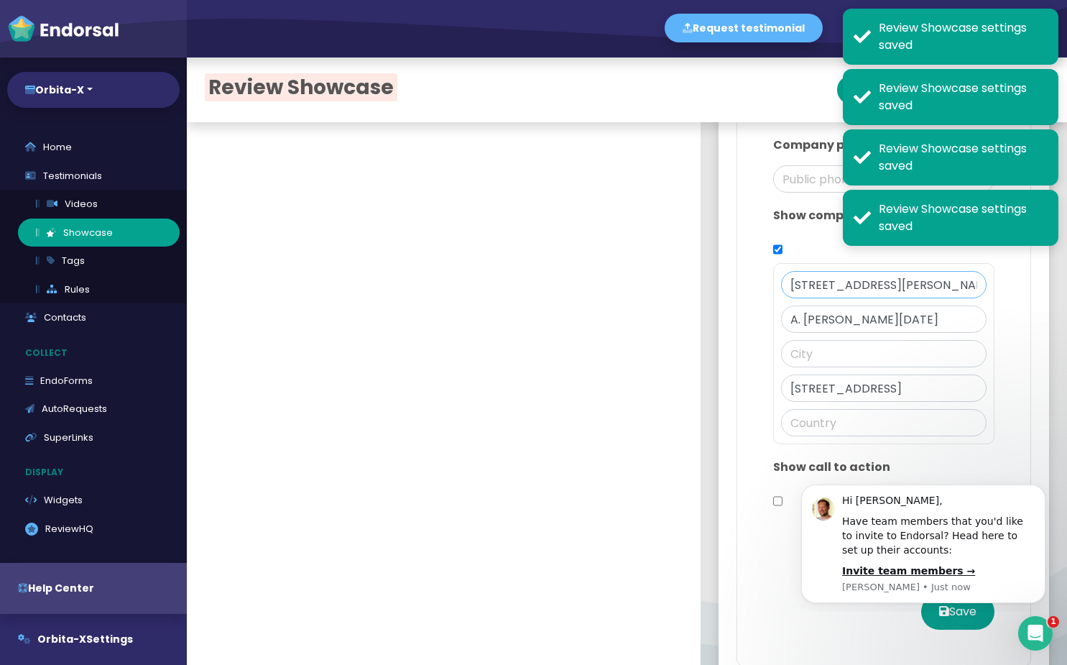
scroll to position [0, 133]
drag, startPoint x: 931, startPoint y: 291, endPoint x: 987, endPoint y: 290, distance: 56.8
click at [824, 300] on div at bounding box center [884, 301] width 206 height 7
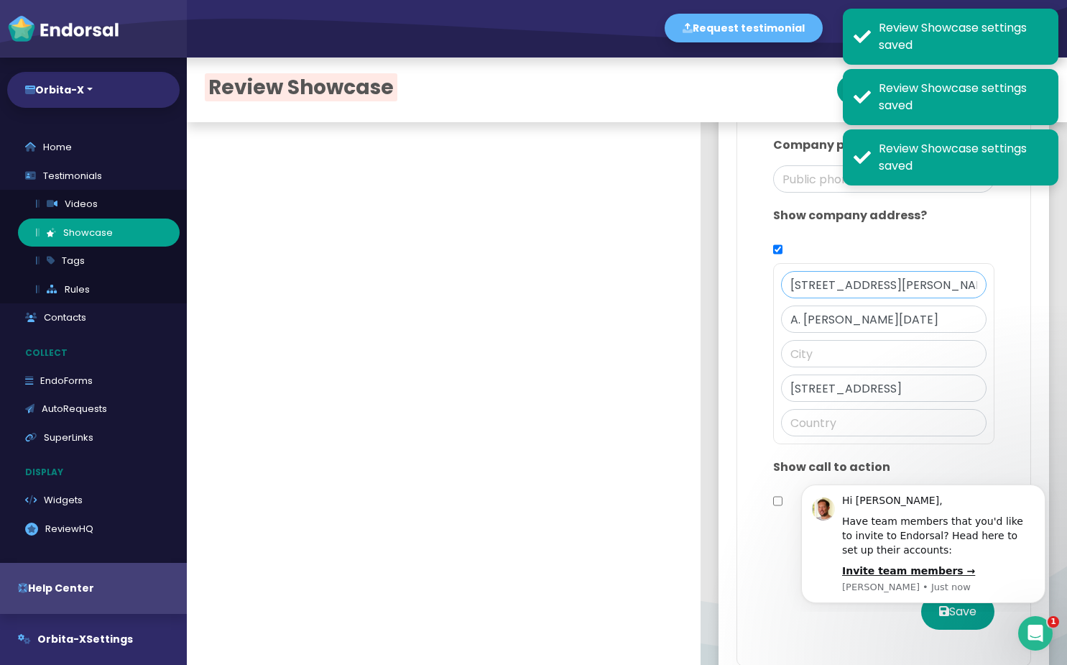
click at [933, 290] on input "[STREET_ADDRESS][PERSON_NAME][DATE]" at bounding box center [884, 284] width 206 height 27
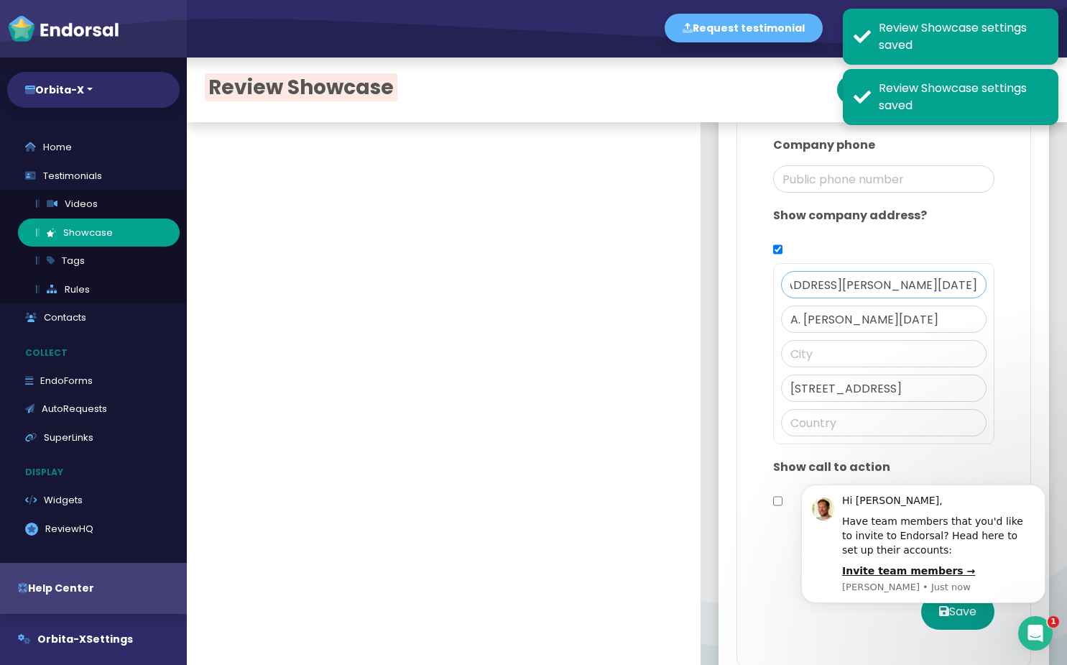
scroll to position [0, 133]
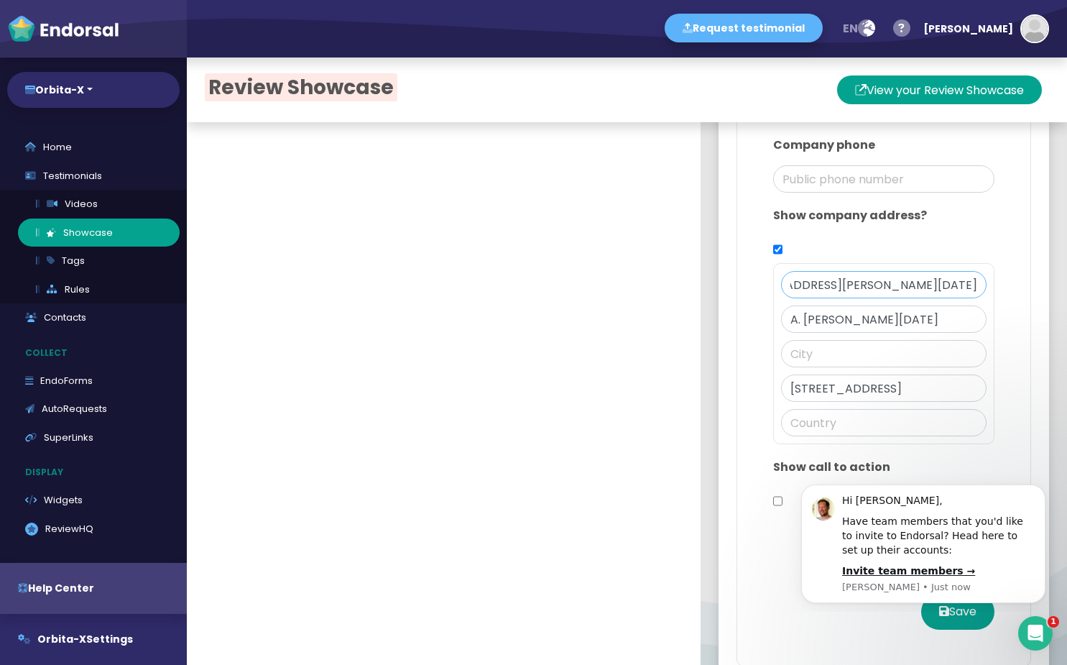
drag, startPoint x: 923, startPoint y: 290, endPoint x: 965, endPoint y: 303, distance: 44.3
click at [965, 303] on div "[STREET_ADDRESS][PERSON_NAME][DATE] A. [PERSON_NAME][DATE] QC H7P 4W5" at bounding box center [883, 353] width 221 height 181
type input "[STREET_ADDRESS][PERSON_NAME][DATE],"
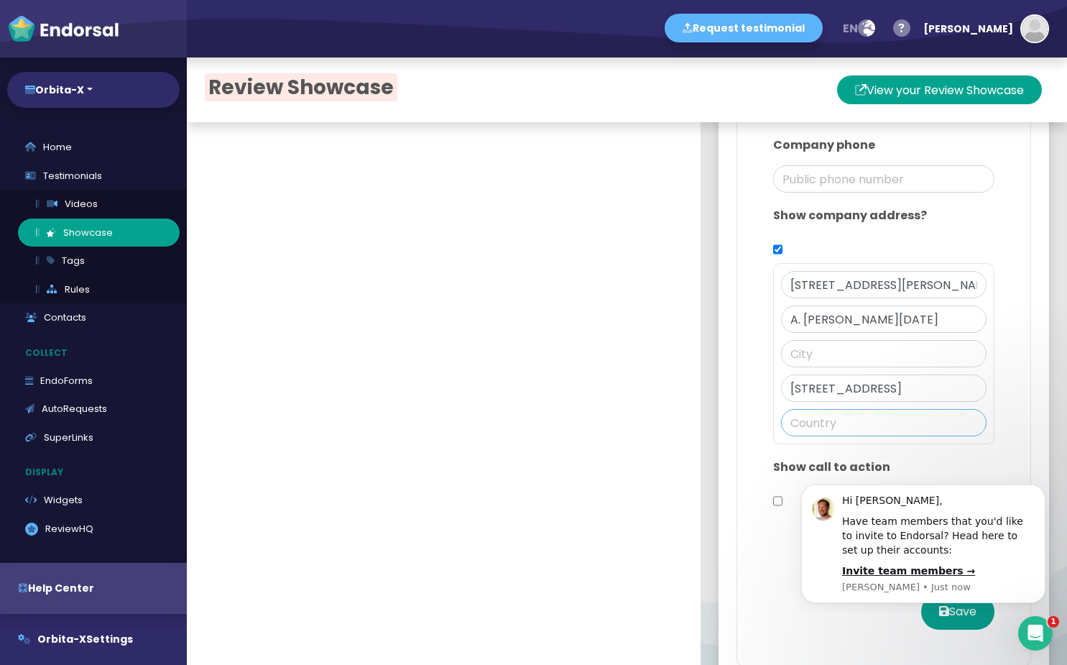
click at [874, 432] on input "text" at bounding box center [884, 422] width 206 height 27
paste input "[GEOGRAPHIC_DATA]"
type input "[GEOGRAPHIC_DATA]"
click at [792, 360] on input "text" at bounding box center [884, 353] width 206 height 27
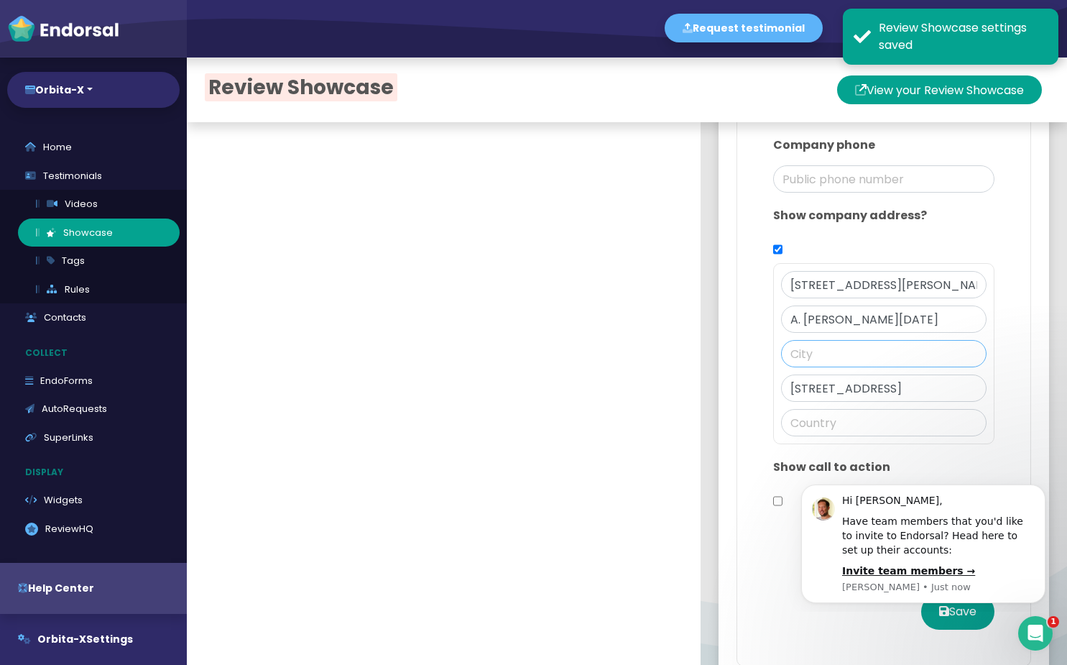
type input "[GEOGRAPHIC_DATA]"
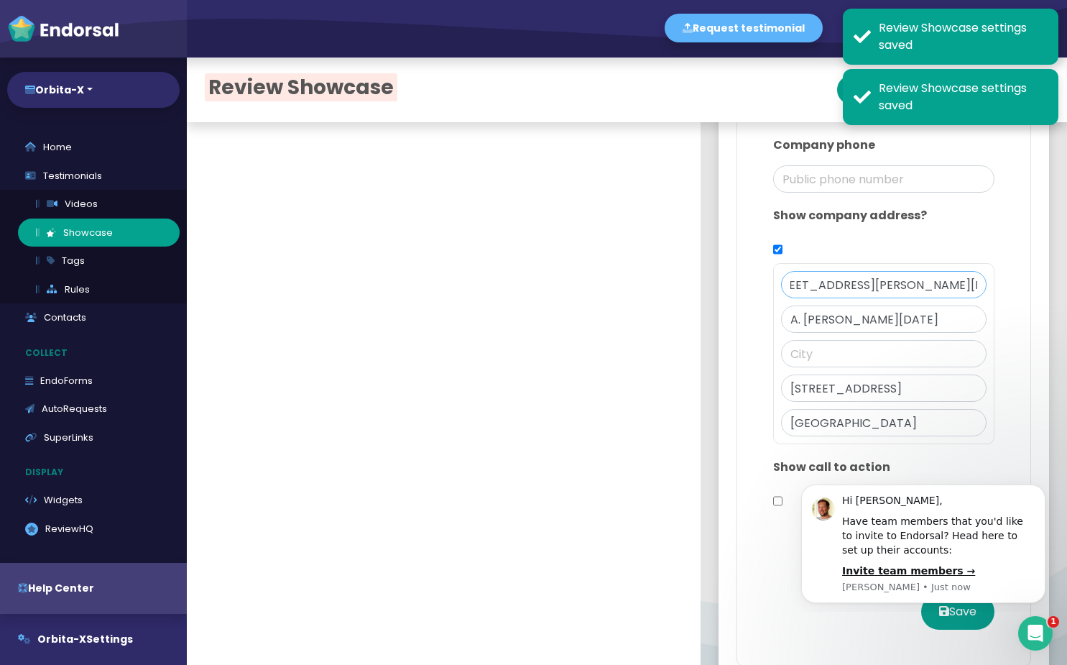
scroll to position [0, 86]
drag, startPoint x: 929, startPoint y: 288, endPoint x: 878, endPoint y: 295, distance: 51.4
click at [877, 294] on input "[STREET_ADDRESS][PERSON_NAME][DATE]," at bounding box center [884, 284] width 206 height 27
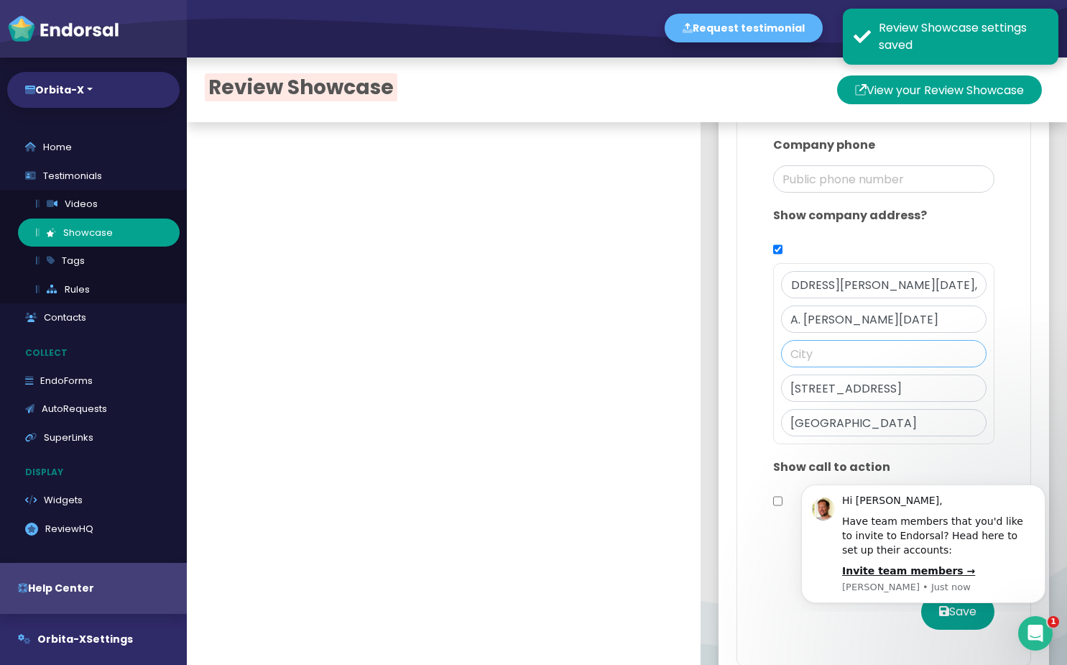
scroll to position [0, 0]
click at [814, 361] on input "text" at bounding box center [884, 353] width 206 height 27
paste input "[GEOGRAPHIC_DATA],"
type input "[GEOGRAPHIC_DATA],"
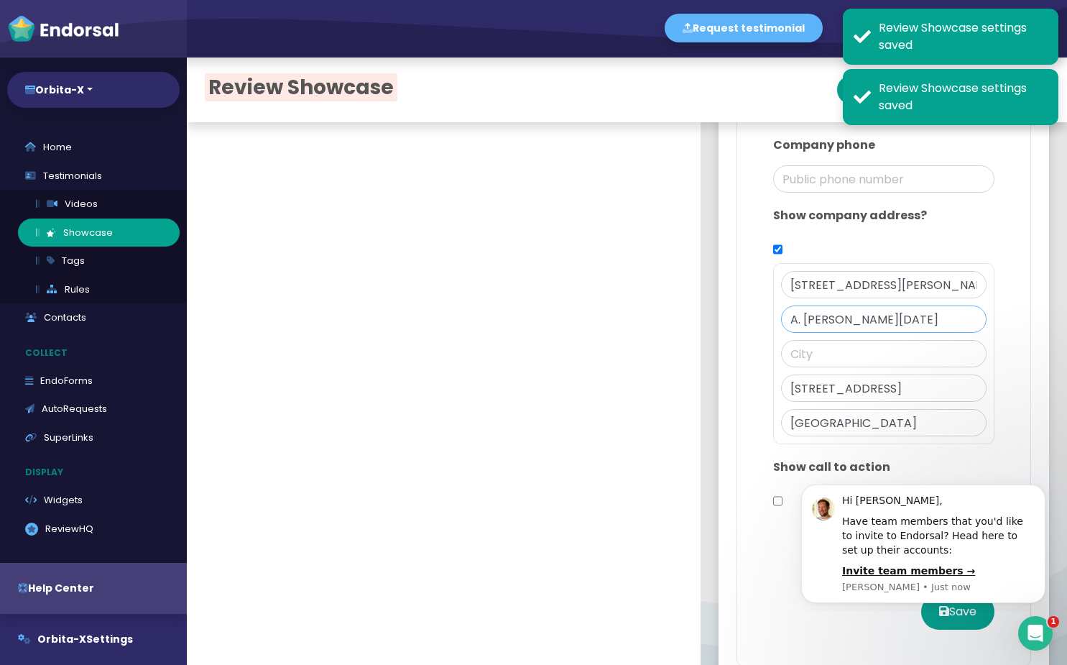
click at [803, 315] on input "A. [PERSON_NAME][DATE]" at bounding box center [884, 318] width 206 height 27
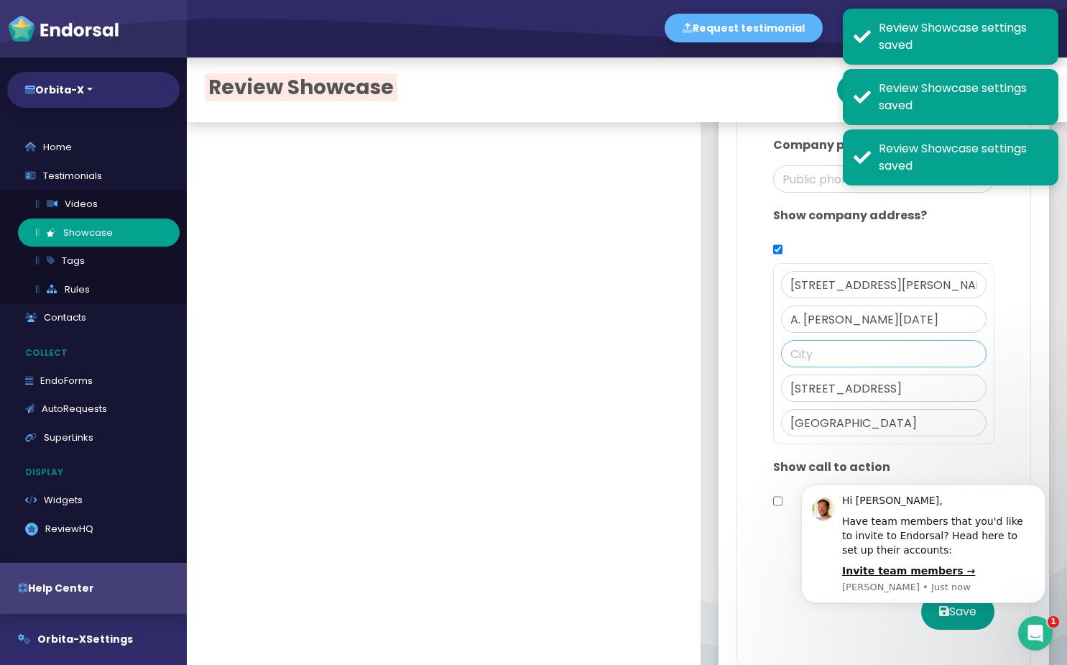
click at [814, 349] on input "text" at bounding box center [884, 353] width 206 height 27
paste input "[GEOGRAPHIC_DATA],"
type input "[GEOGRAPHIC_DATA],"
paste input "[GEOGRAPHIC_DATA],"
type input "[GEOGRAPHIC_DATA]"
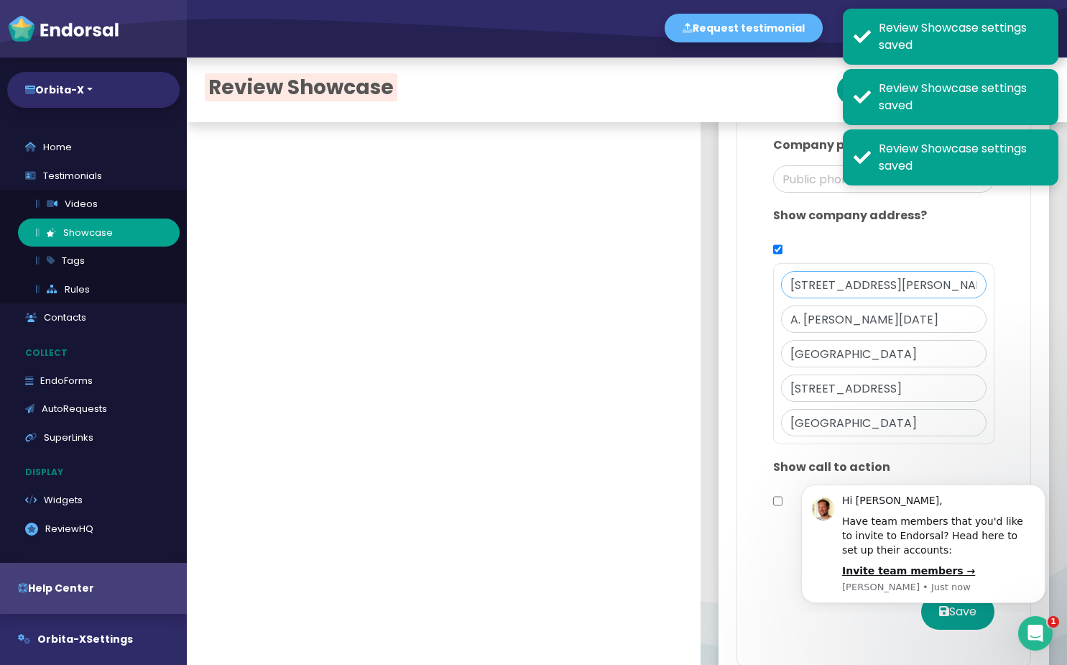
click at [870, 287] on input "[STREET_ADDRESS][PERSON_NAME][DATE]," at bounding box center [884, 284] width 206 height 27
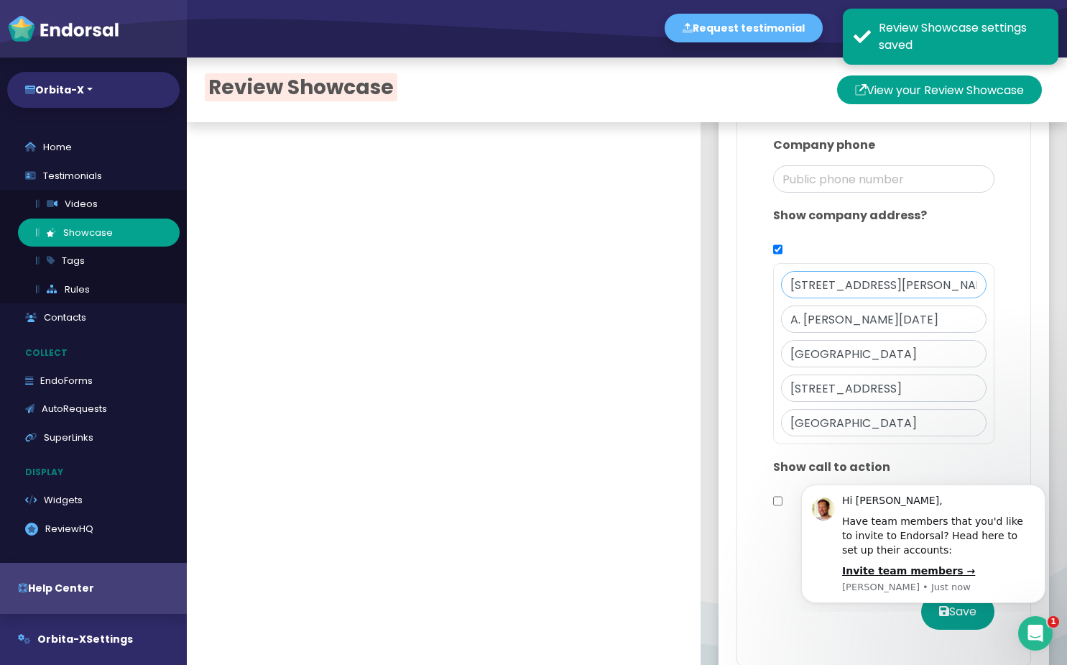
scroll to position [0, 86]
drag, startPoint x: 808, startPoint y: 287, endPoint x: 1018, endPoint y: 282, distance: 210.6
type input "3095"
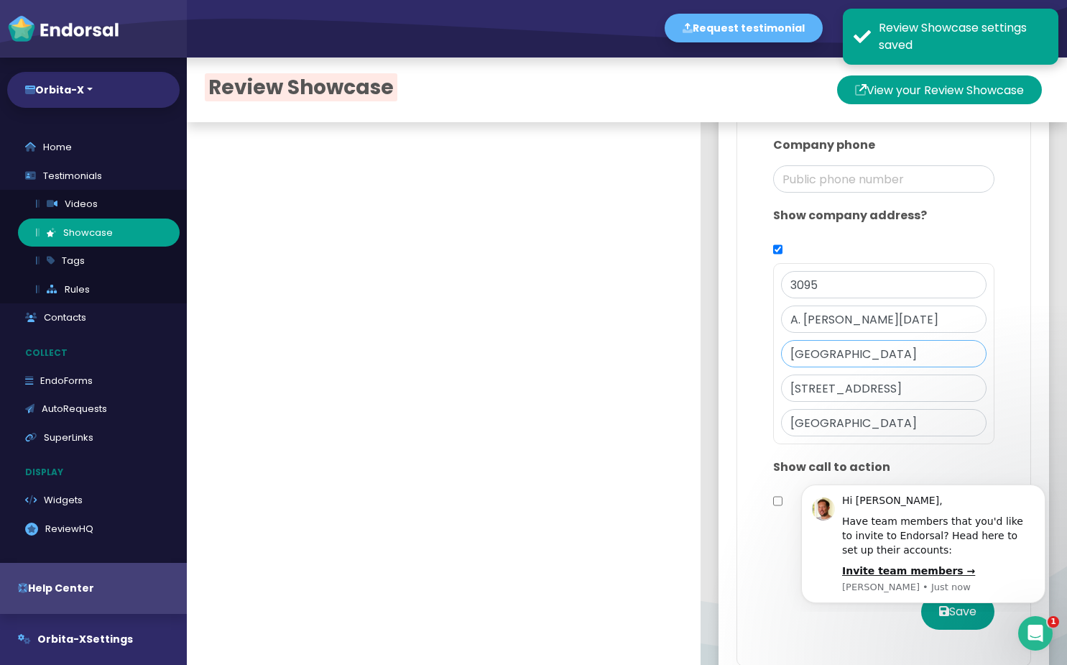
click at [923, 344] on input "[GEOGRAPHIC_DATA]" at bounding box center [884, 353] width 206 height 27
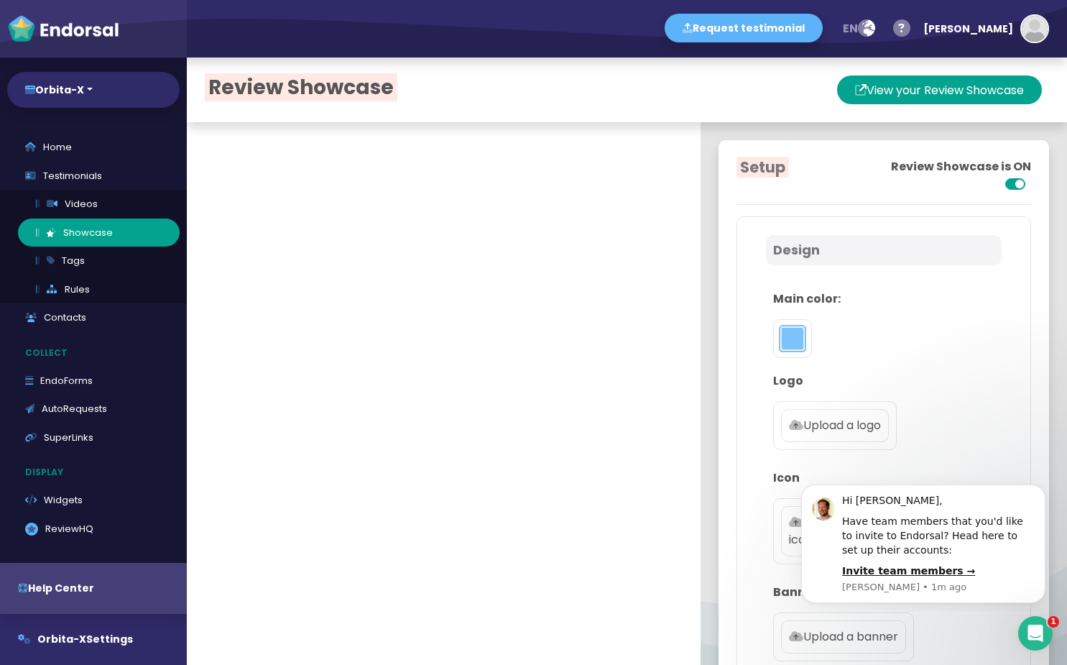
click at [783, 328] on button "toggle color picker dialog" at bounding box center [792, 338] width 23 height 23
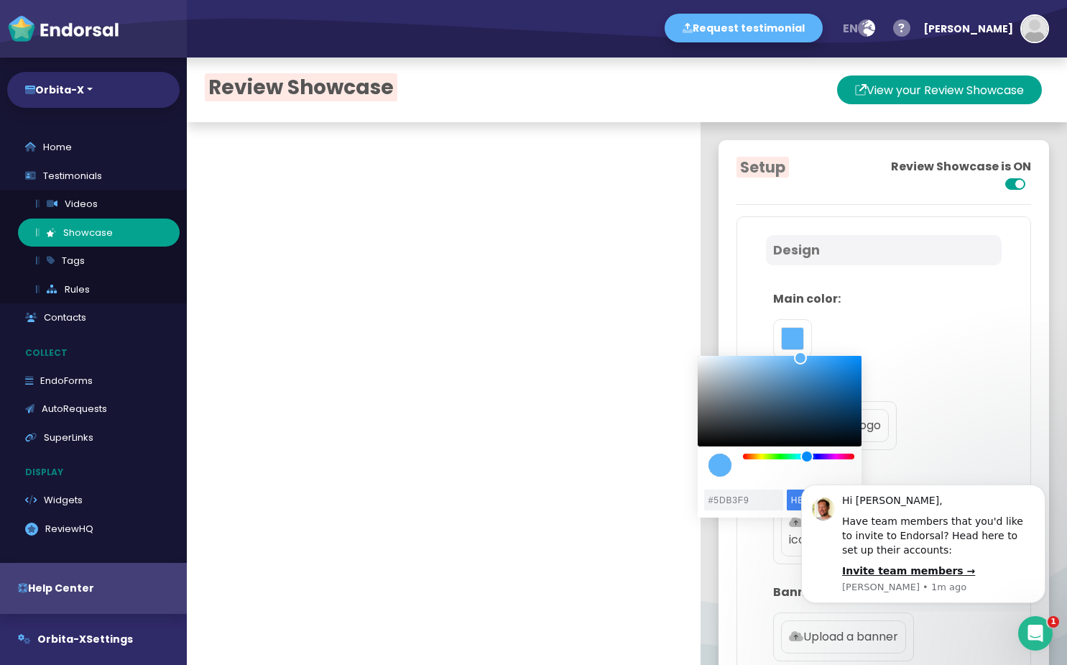
drag, startPoint x: 769, startPoint y: 463, endPoint x: 761, endPoint y: 458, distance: 9.4
click at [762, 459] on div "color picker dialog" at bounding box center [780, 416] width 164 height 121
click at [759, 457] on div "color picker dialog" at bounding box center [799, 456] width 112 height 6
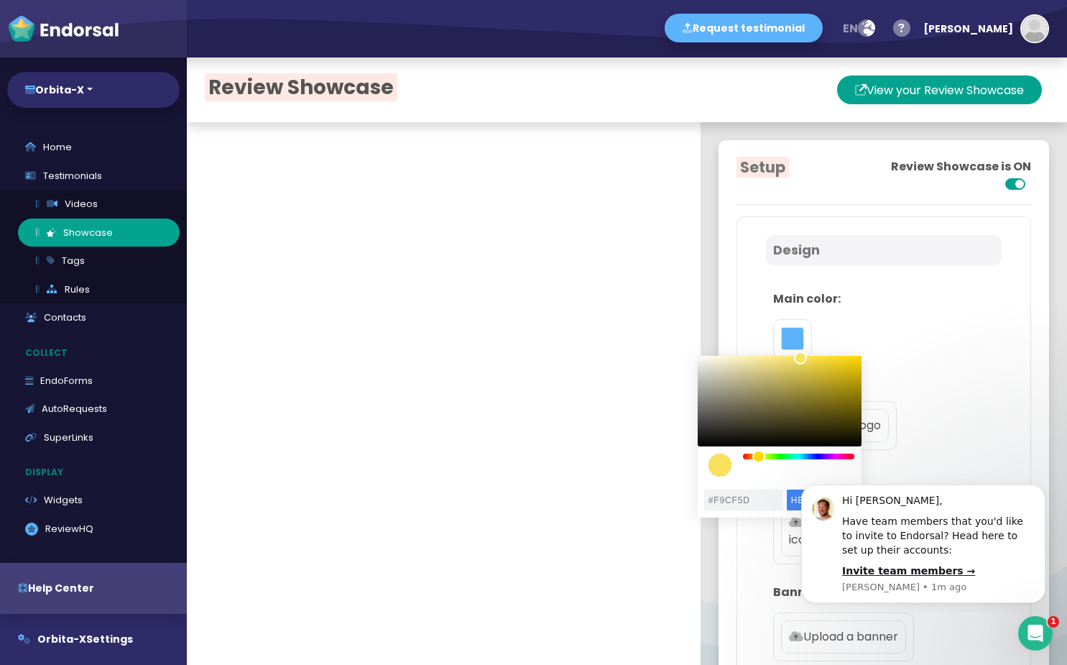
click at [757, 456] on div "color picker dialog" at bounding box center [758, 456] width 13 height 13
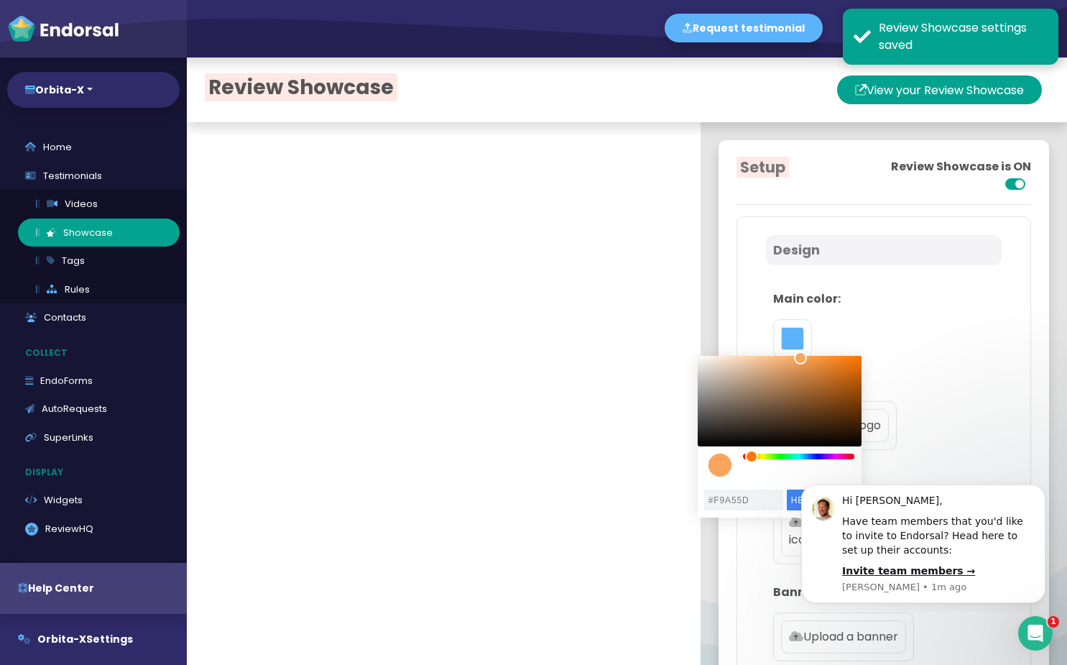
click at [752, 455] on div "color picker dialog" at bounding box center [751, 456] width 13 height 13
type input "#F68523"
drag, startPoint x: 803, startPoint y: 367, endPoint x: 839, endPoint y: 359, distance: 36.1
click at [839, 359] on div "color picker dialog" at bounding box center [780, 401] width 164 height 91
click at [839, 310] on div "Main color:" at bounding box center [884, 324] width 236 height 82
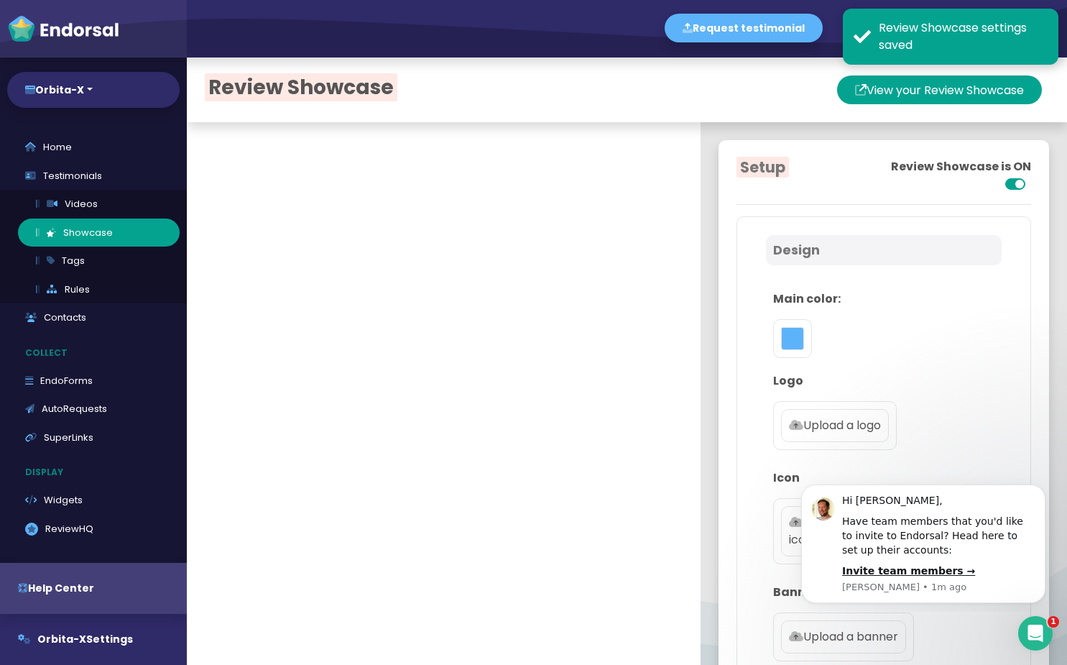
click at [853, 415] on label "Upload a logo" at bounding box center [835, 425] width 108 height 33
click at [0, 0] on input "Upload a logo" at bounding box center [0, 0] width 0 height 0
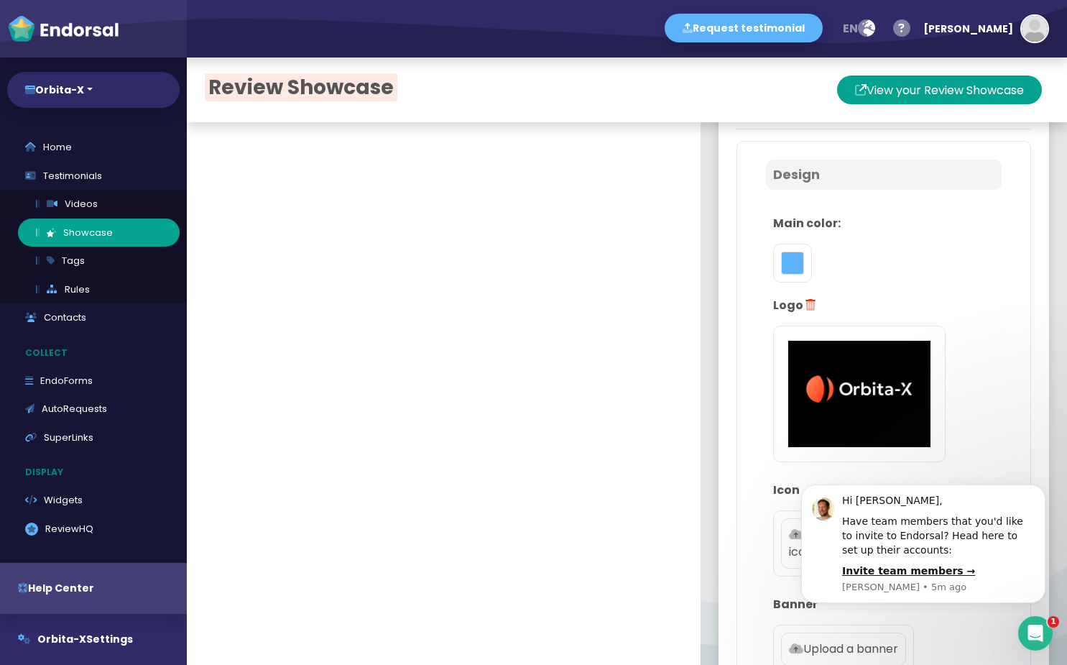
scroll to position [216, 0]
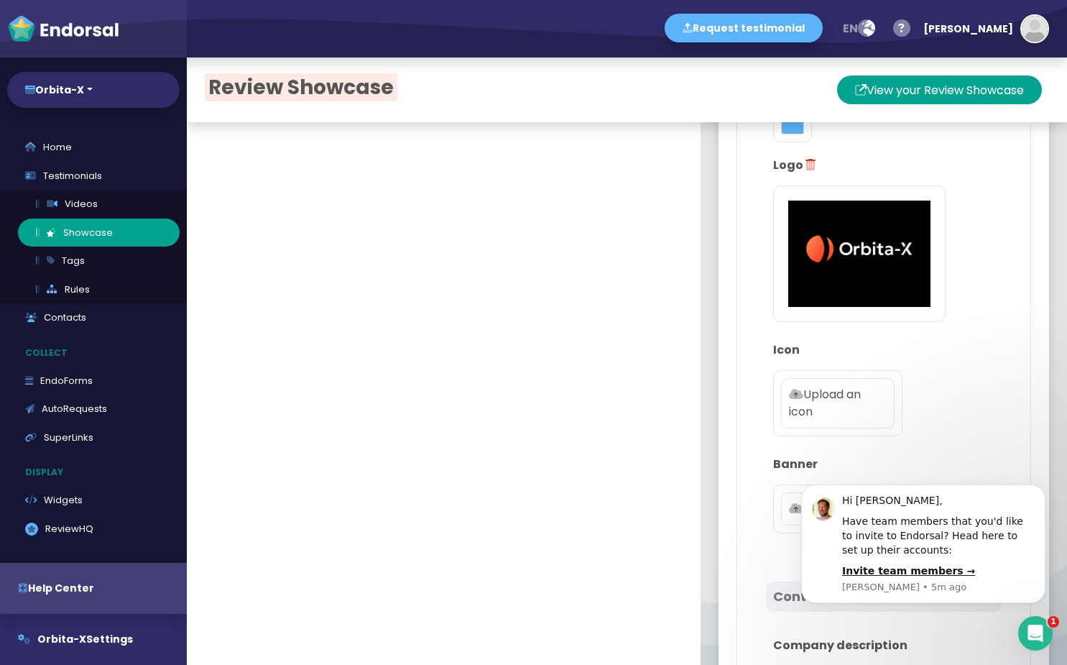
click at [949, 377] on div "Icon Upload an icon" at bounding box center [884, 391] width 236 height 114
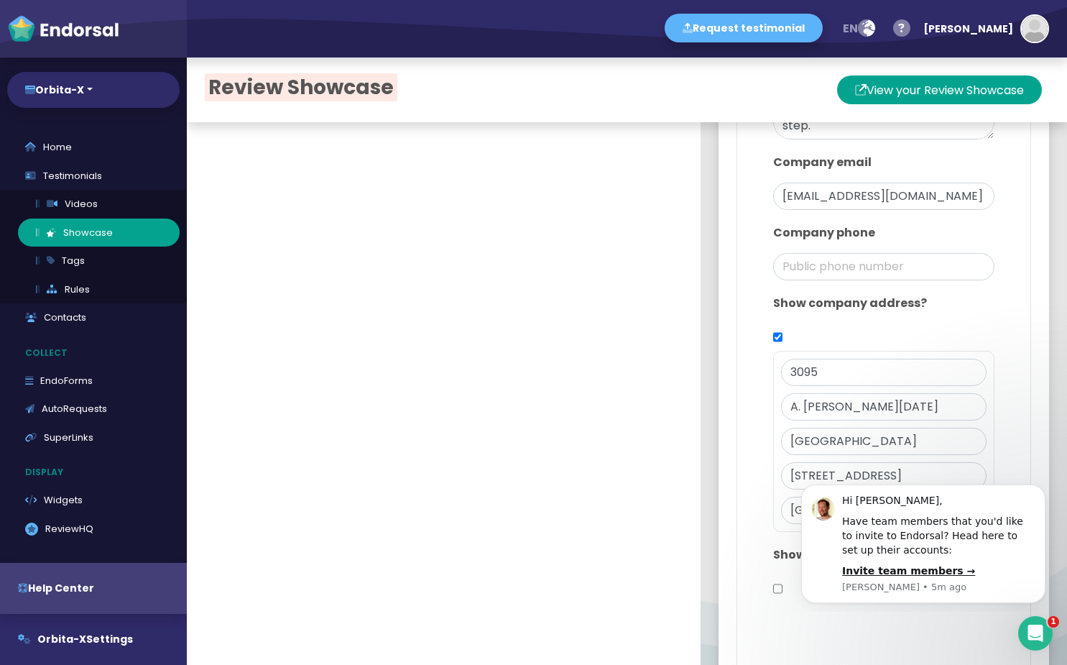
scroll to position [963, 0]
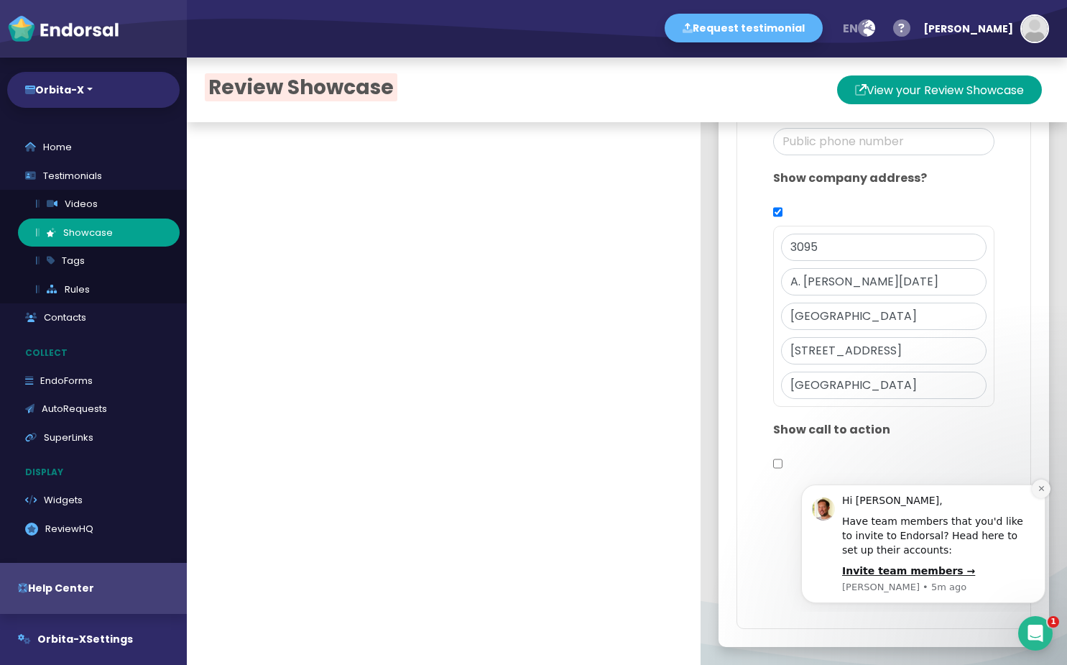
click at [1046, 484] on button "Dismiss notification" at bounding box center [1041, 488] width 19 height 19
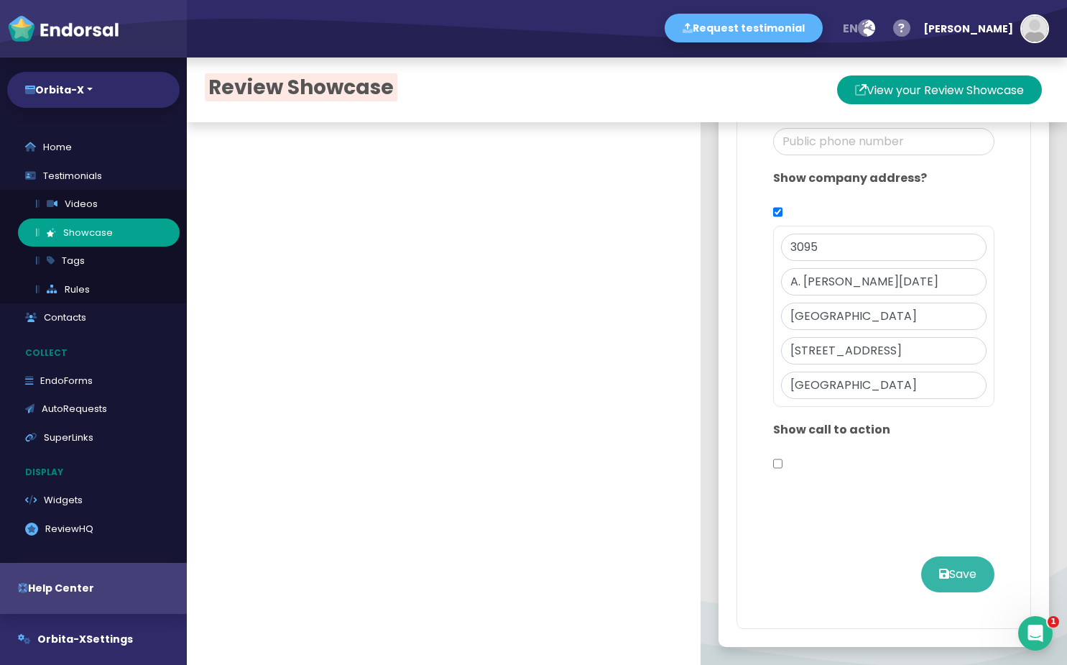
click at [921, 576] on button "Save" at bounding box center [957, 574] width 73 height 36
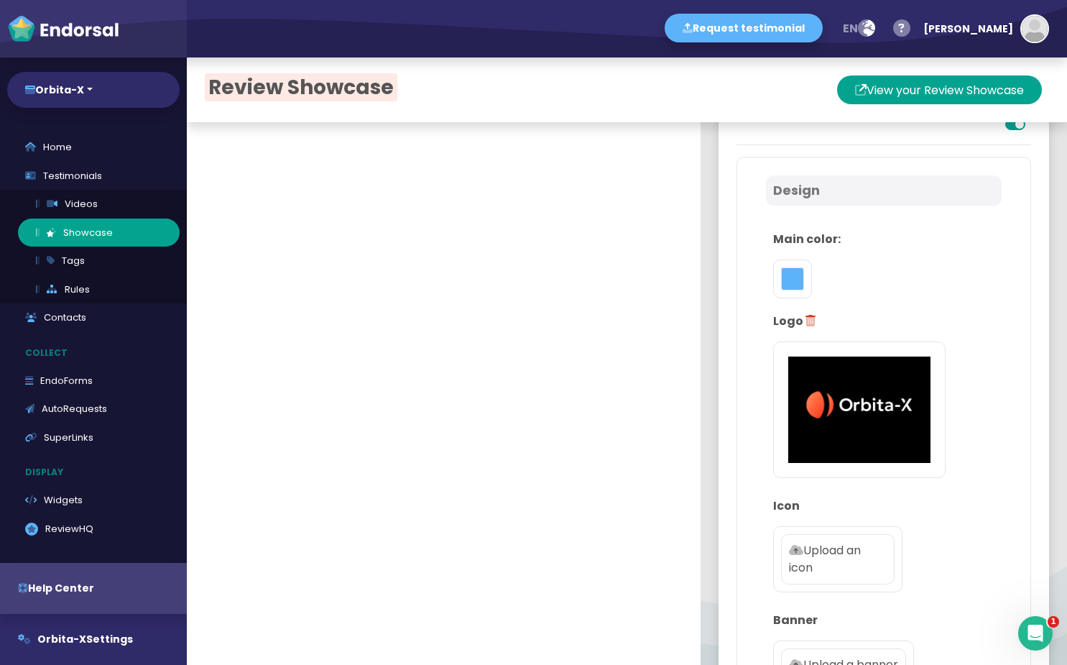
scroll to position [0, 0]
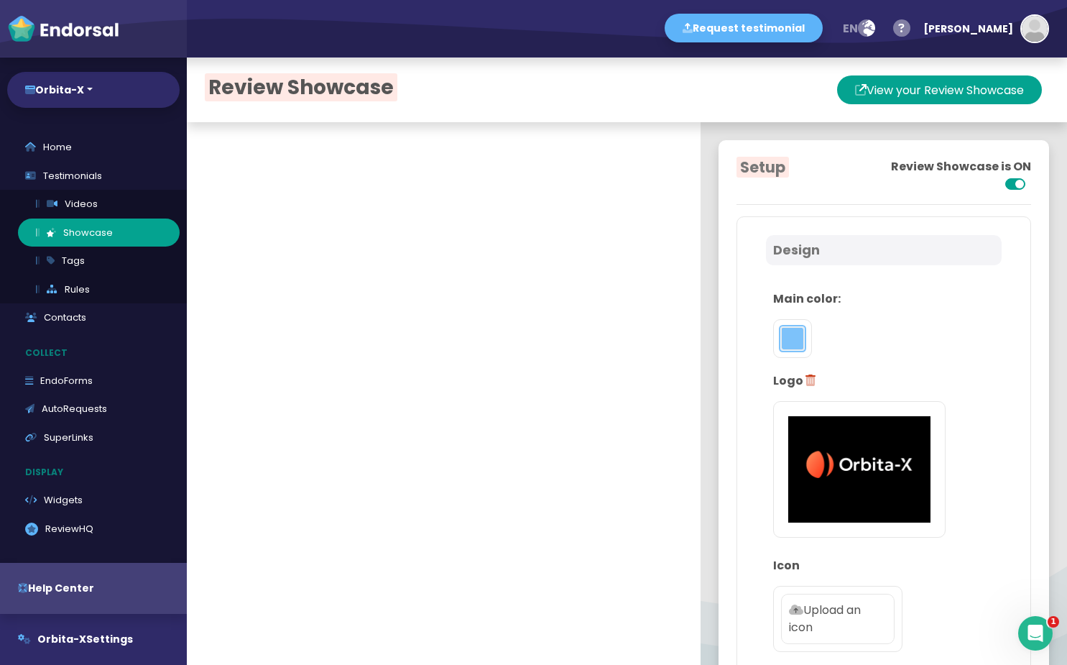
click at [781, 334] on button "toggle color picker dialog" at bounding box center [792, 338] width 23 height 23
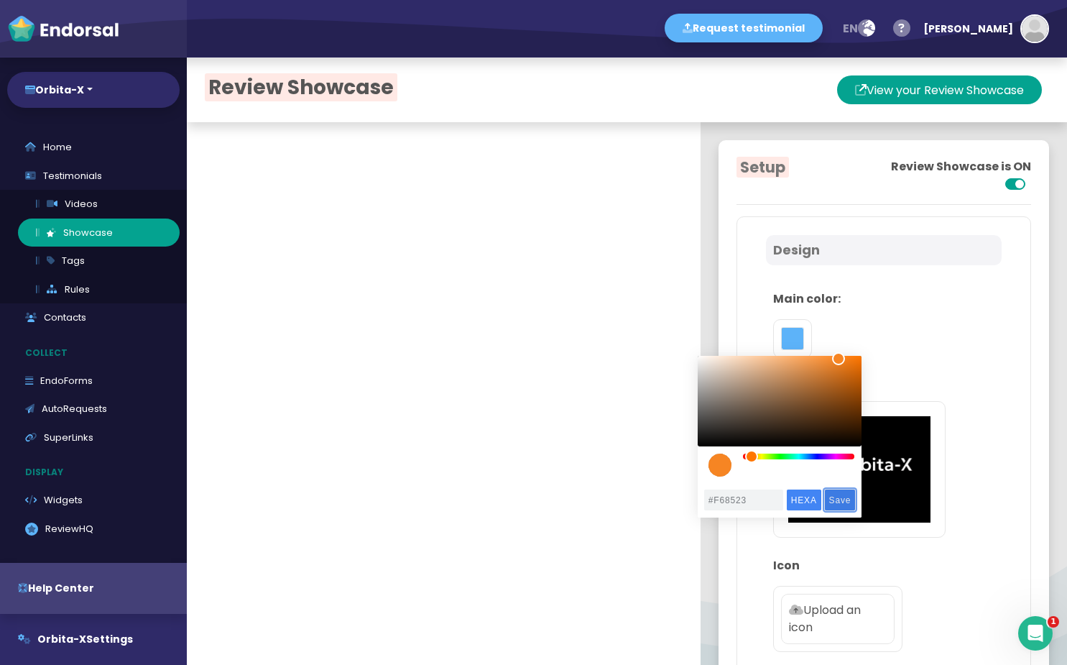
click at [849, 500] on input "Save" at bounding box center [840, 499] width 31 height 21
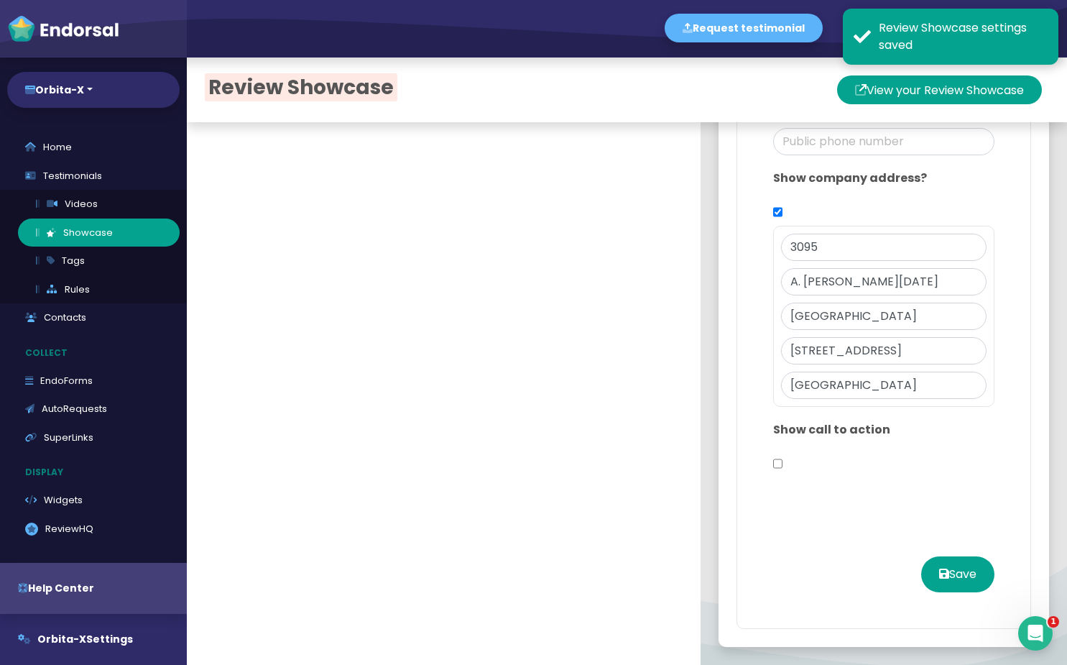
scroll to position [72, 0]
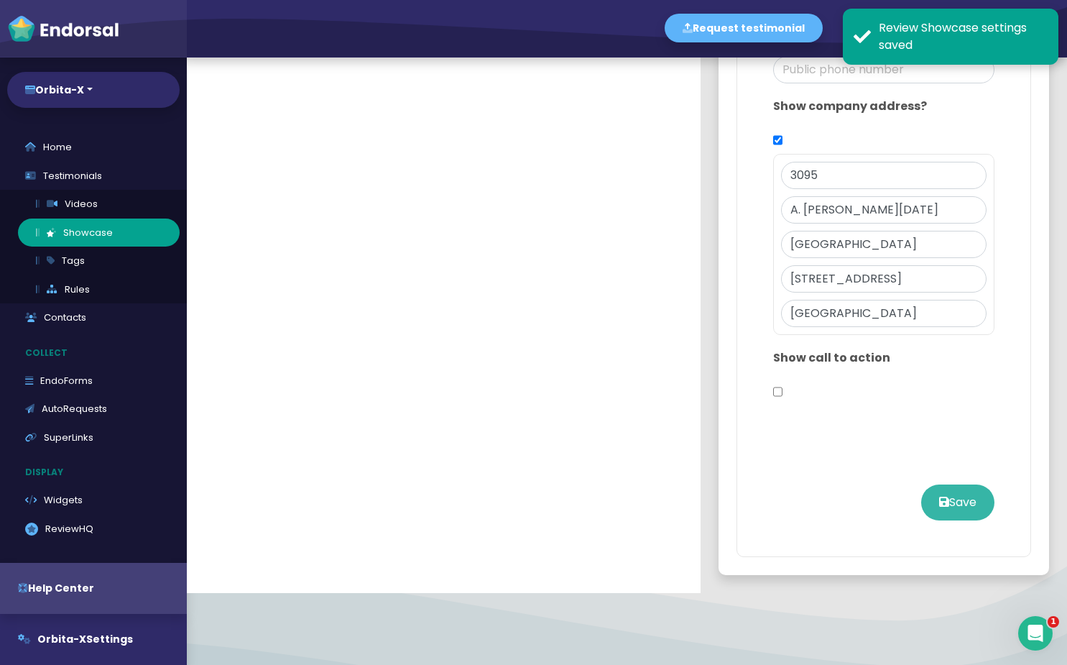
click at [921, 498] on button "Save" at bounding box center [957, 502] width 73 height 36
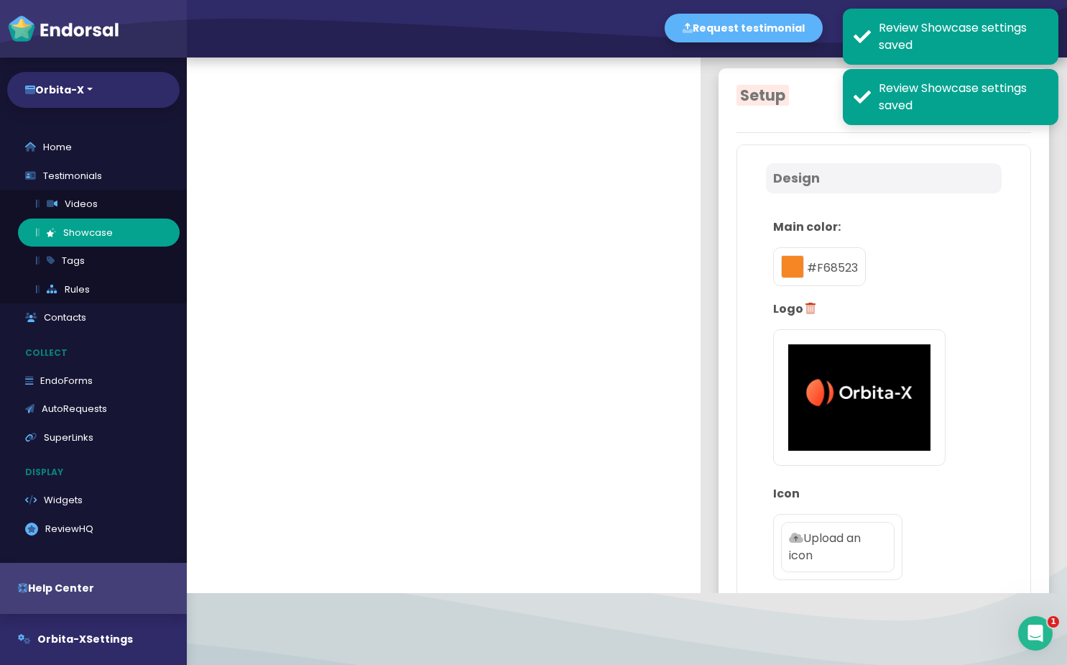
scroll to position [0, 0]
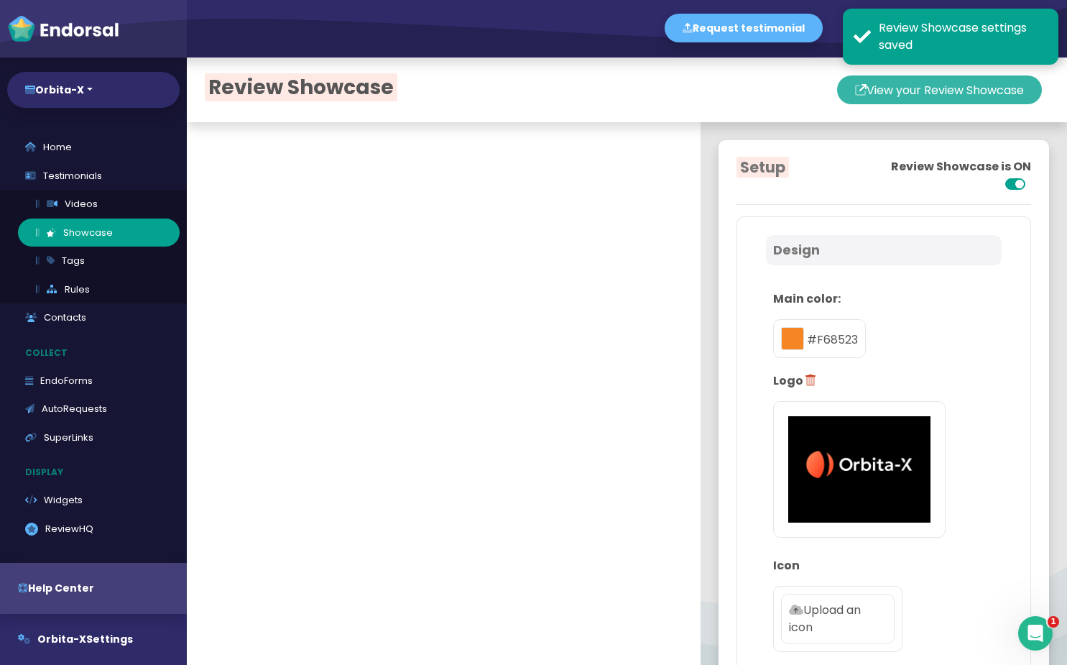
click at [855, 93] on icon at bounding box center [860, 89] width 11 height 29
